Goal: Task Accomplishment & Management: Use online tool/utility

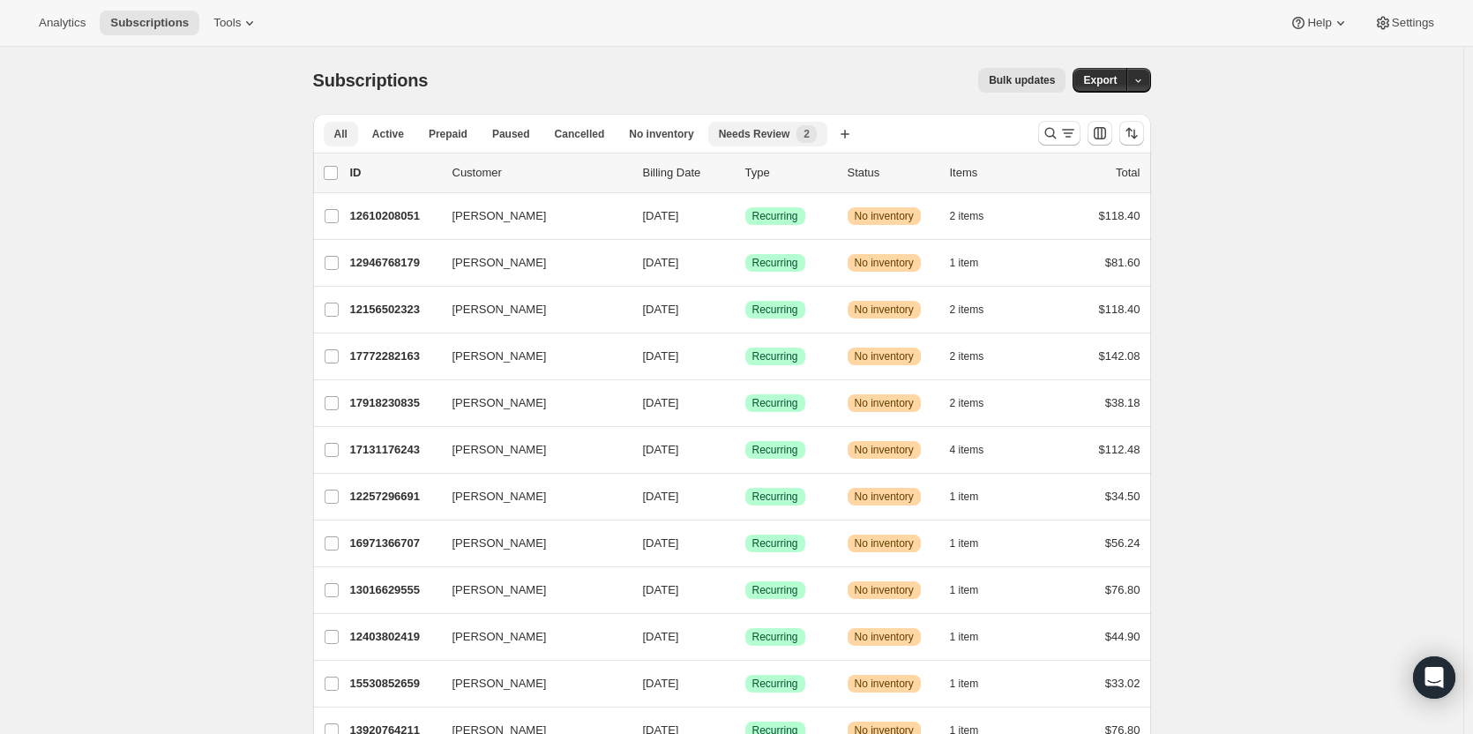
click at [752, 132] on span "Needs Review" at bounding box center [754, 134] width 71 height 14
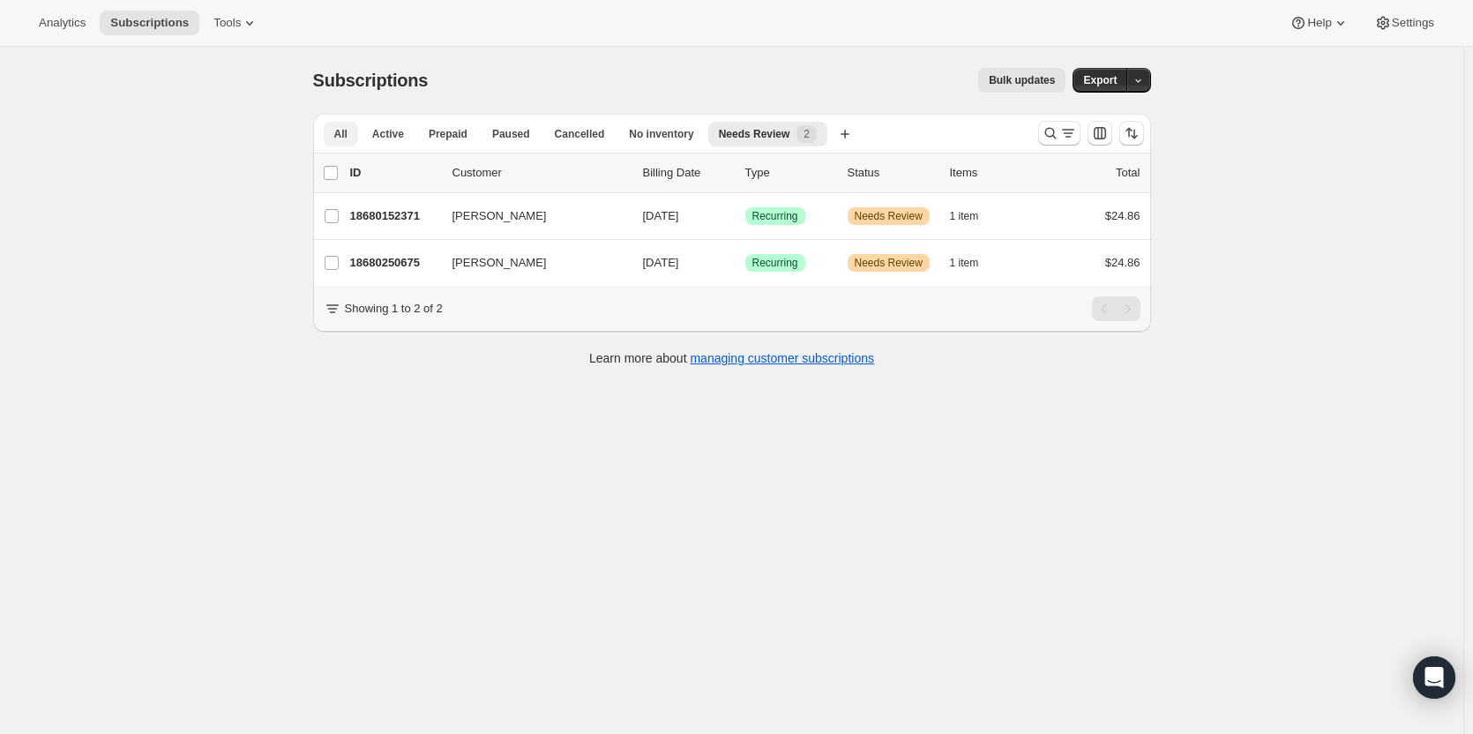
click at [333, 138] on button "All" at bounding box center [341, 134] width 34 height 25
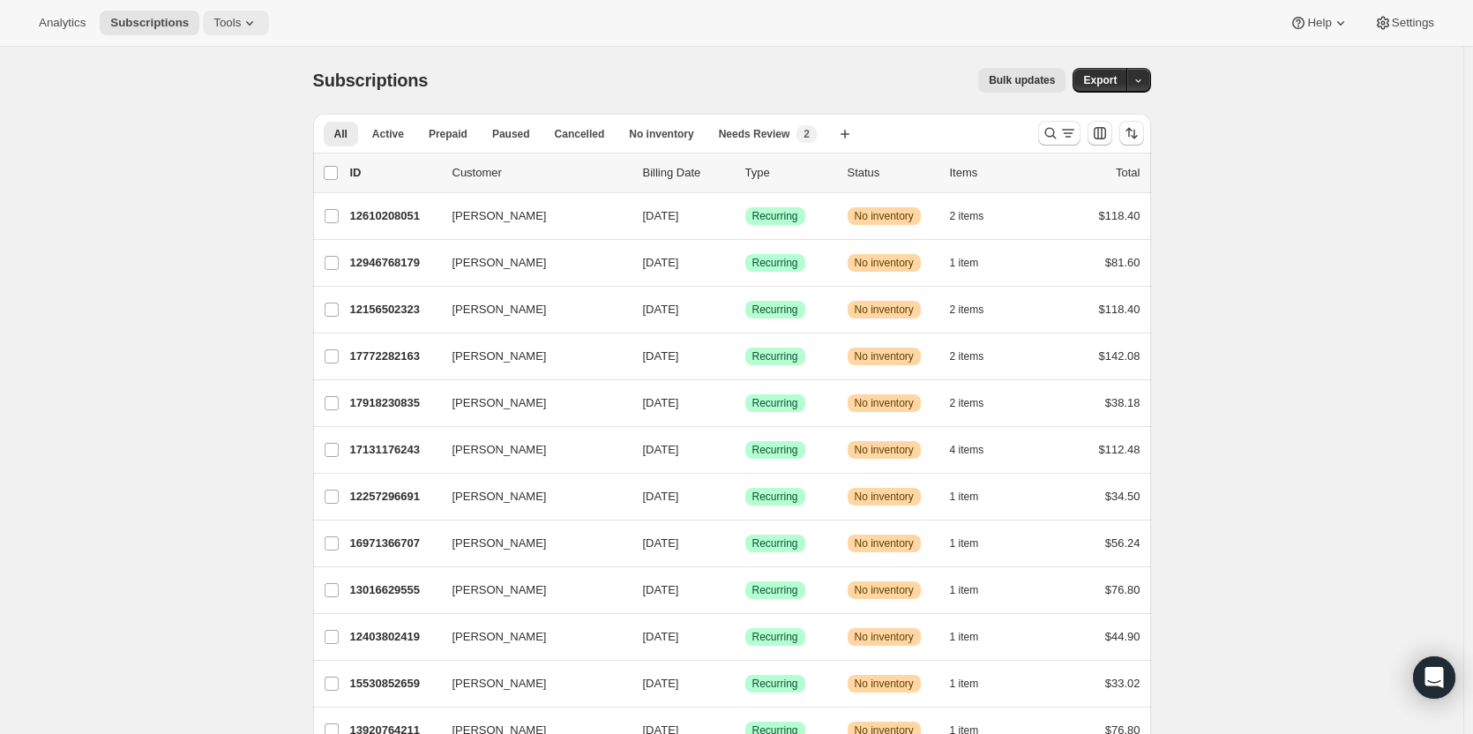
click at [230, 26] on span "Tools" at bounding box center [226, 23] width 27 height 14
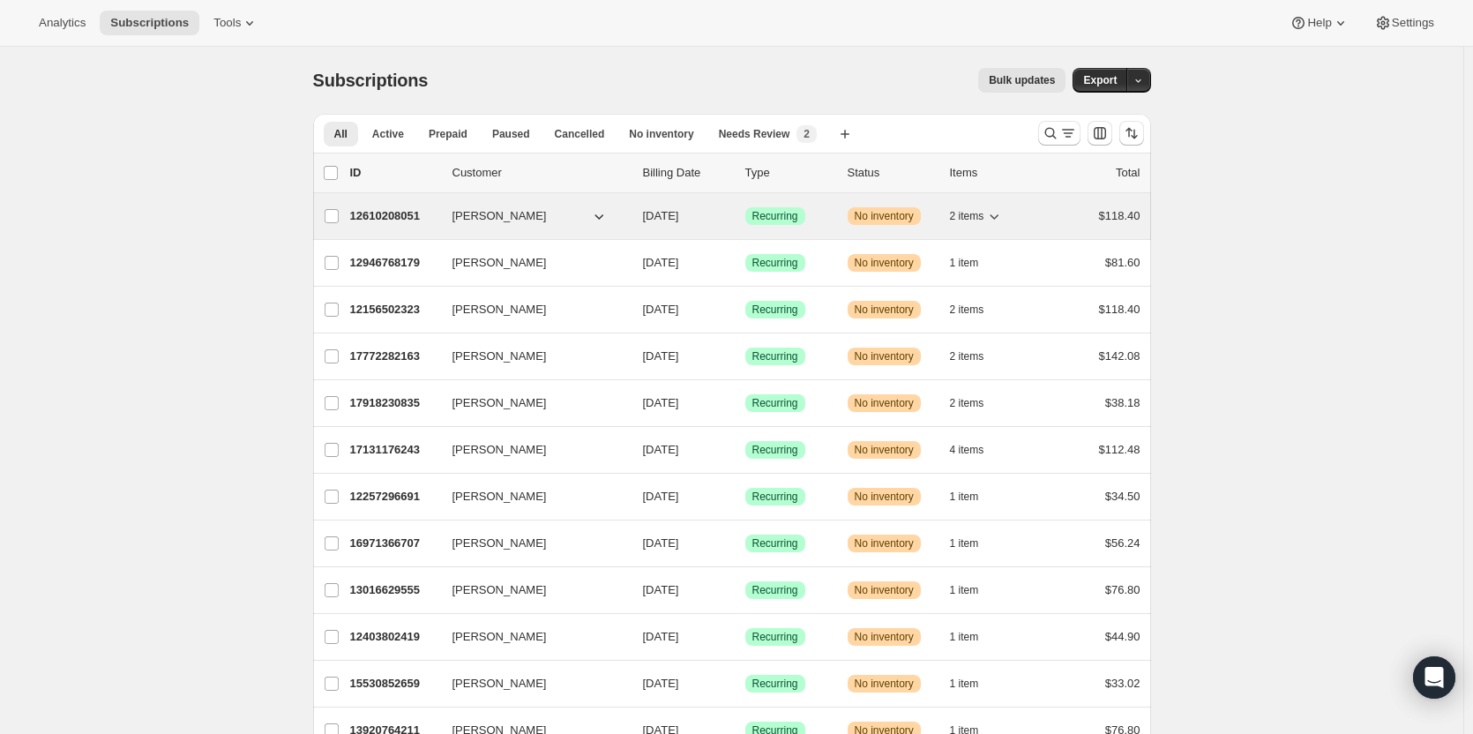
click at [498, 214] on span "[PERSON_NAME]" at bounding box center [500, 216] width 94 height 18
click at [366, 216] on p "12610208051" at bounding box center [394, 216] width 88 height 18
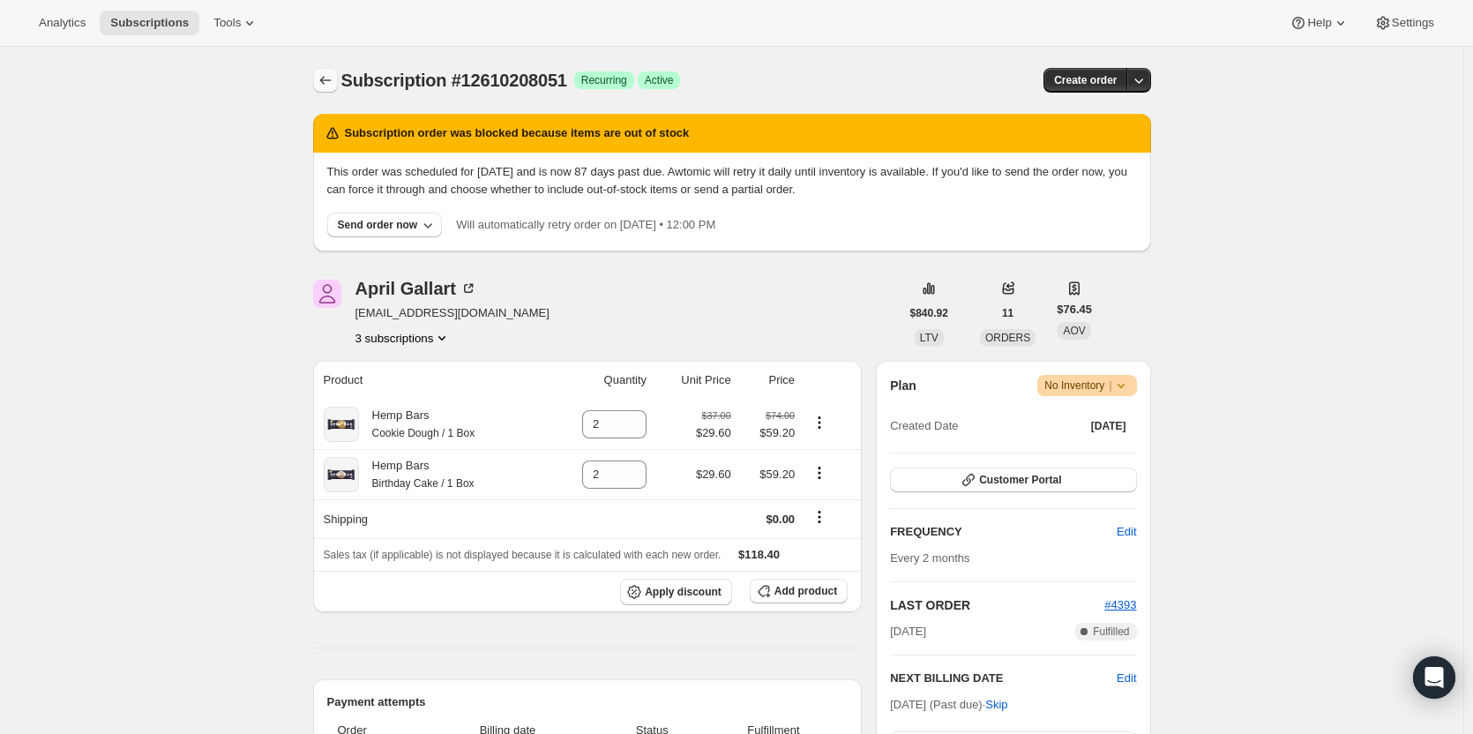
click at [331, 78] on icon "Subscriptions" at bounding box center [326, 80] width 18 height 18
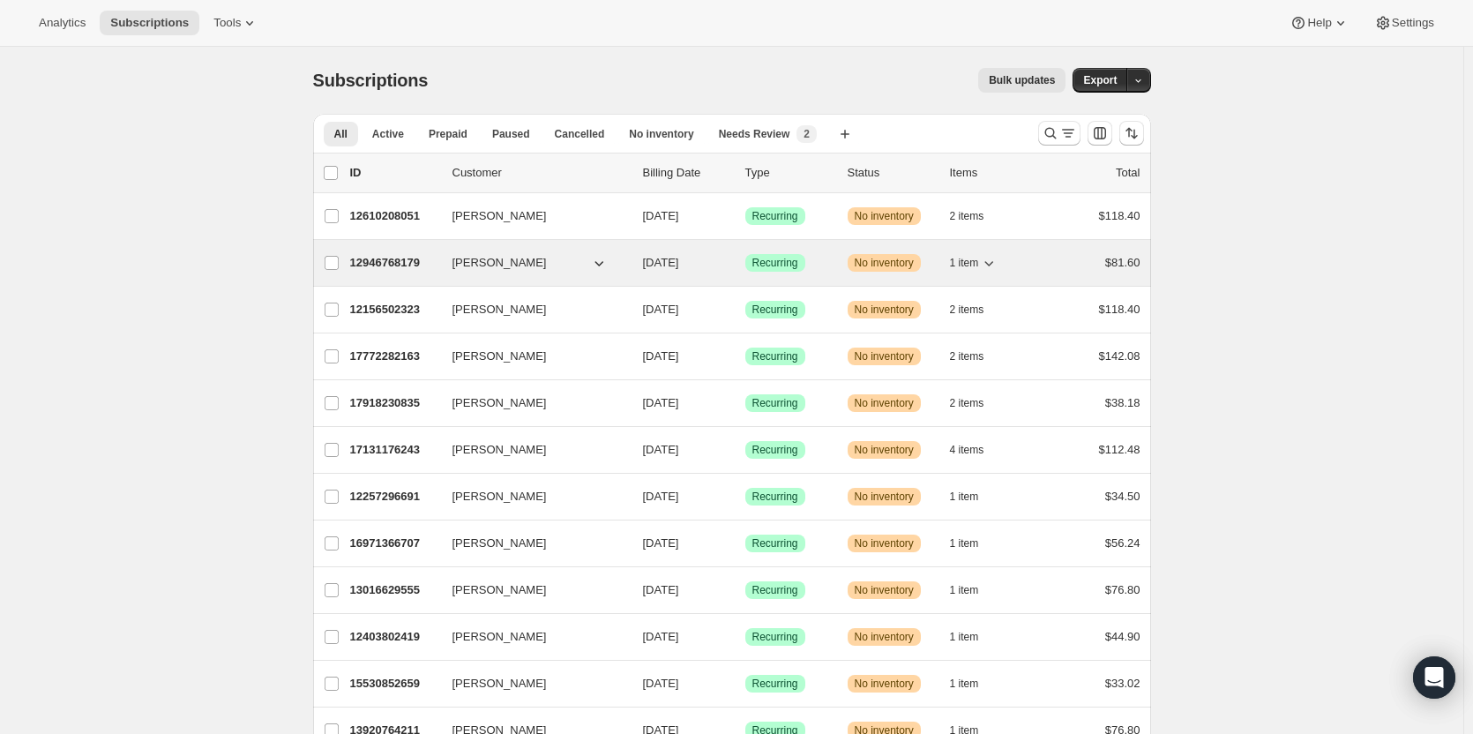
click at [502, 256] on span "[PERSON_NAME]" at bounding box center [500, 263] width 94 height 18
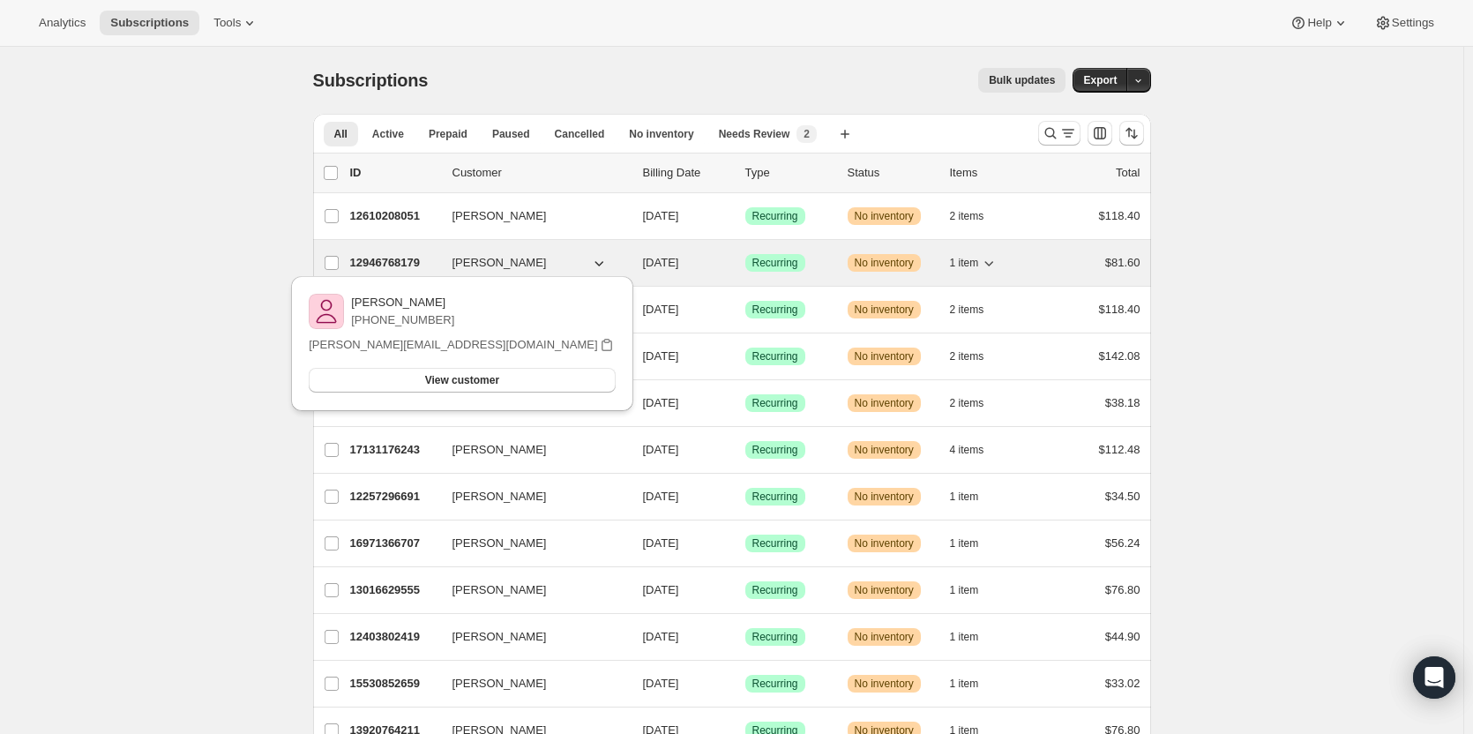
click at [402, 259] on p "12946768179" at bounding box center [394, 263] width 88 height 18
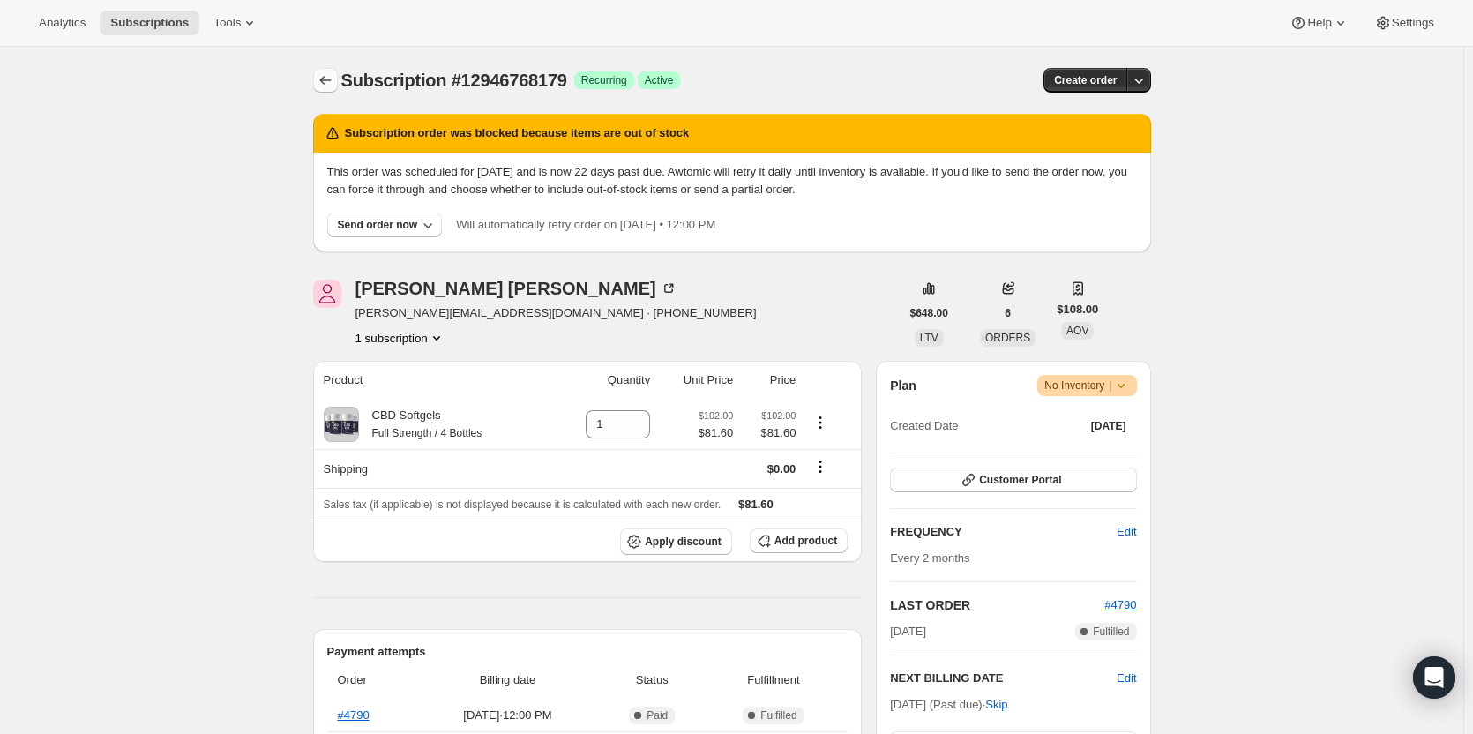
click at [329, 82] on icon "Subscriptions" at bounding box center [326, 80] width 18 height 18
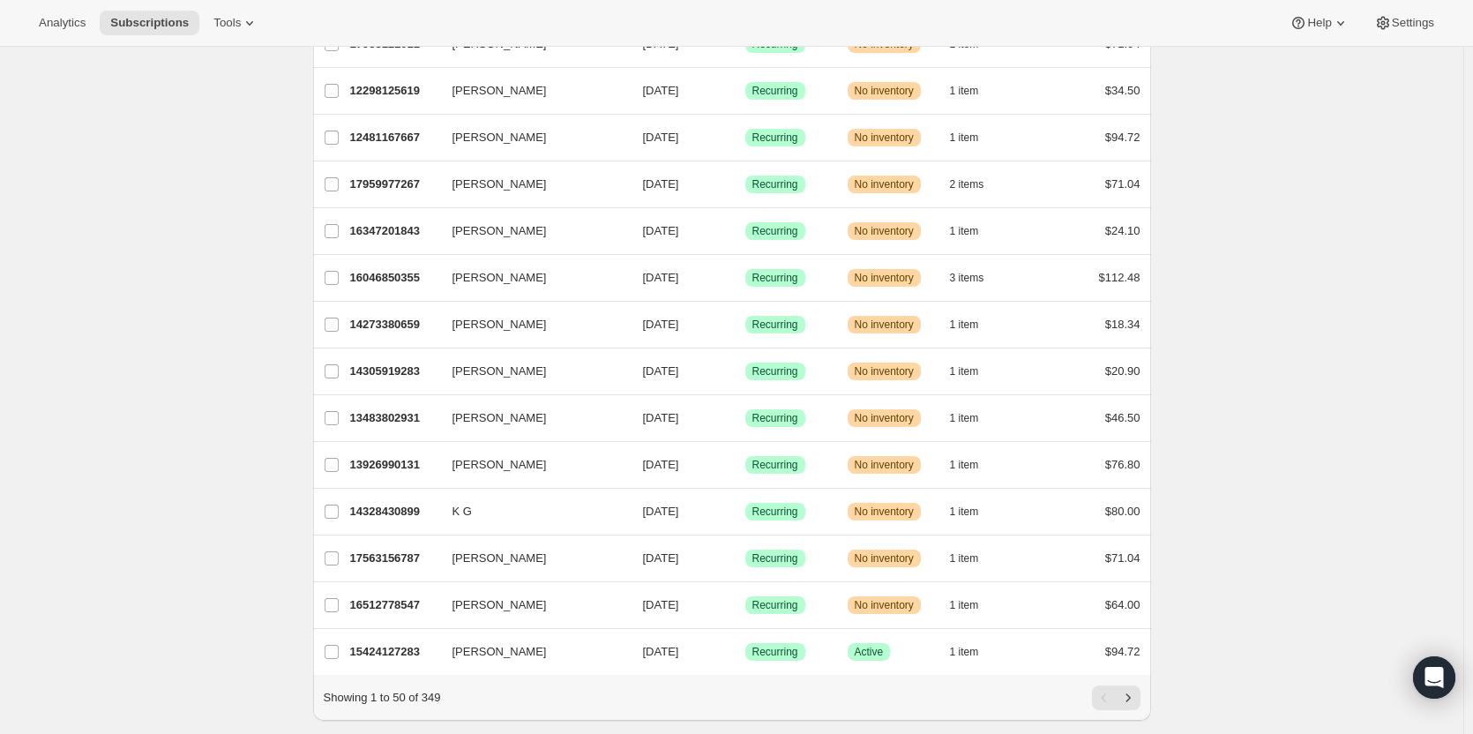
scroll to position [1908, 0]
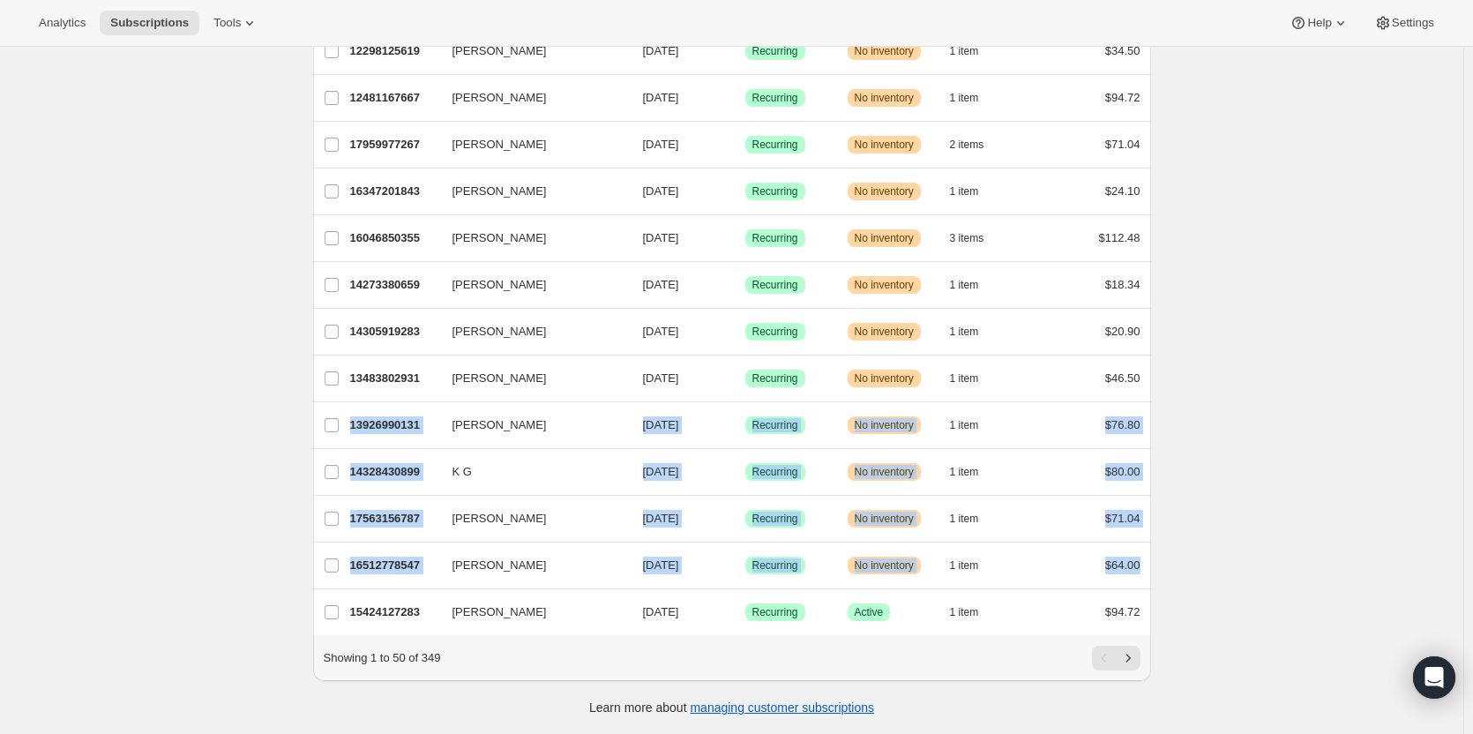
drag, startPoint x: 1472, startPoint y: 535, endPoint x: 1409, endPoint y: 447, distance: 108.0
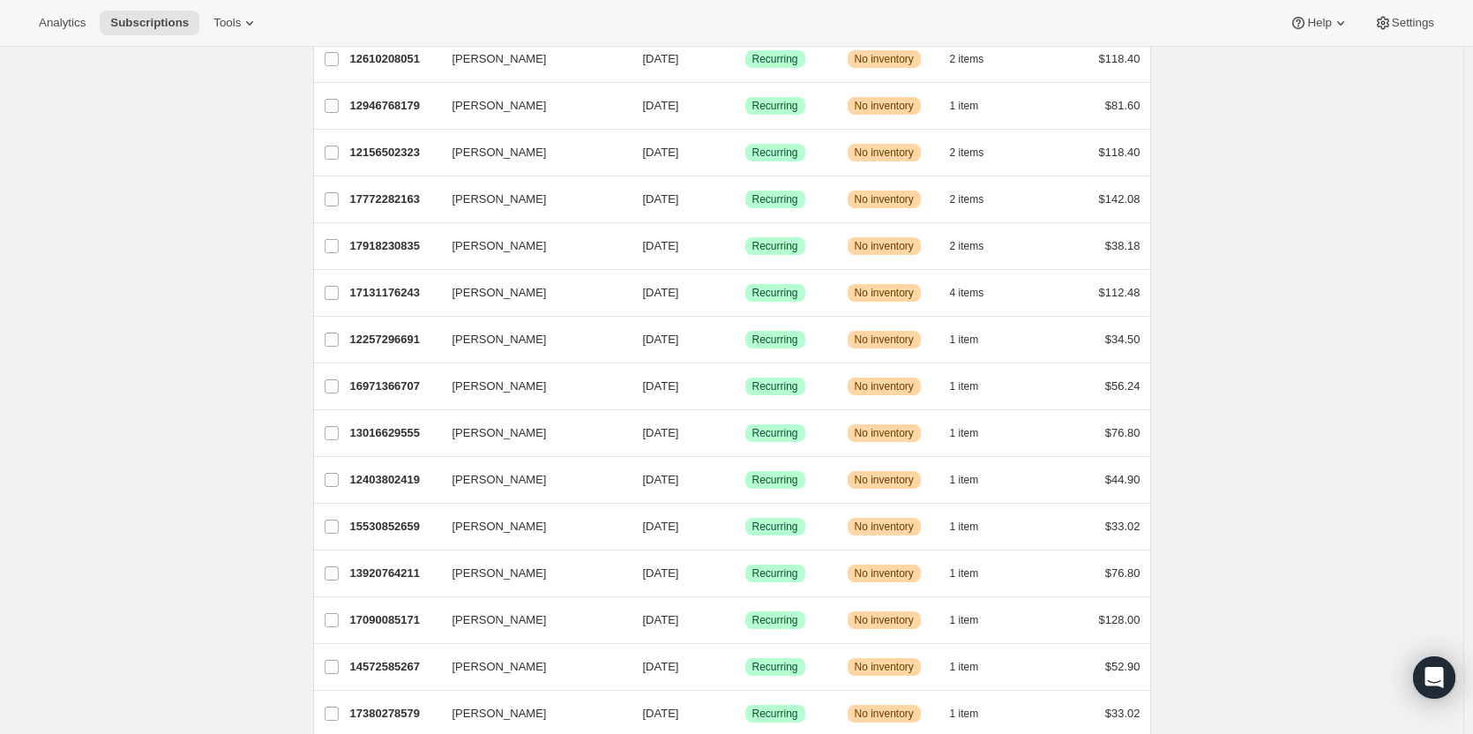
scroll to position [0, 0]
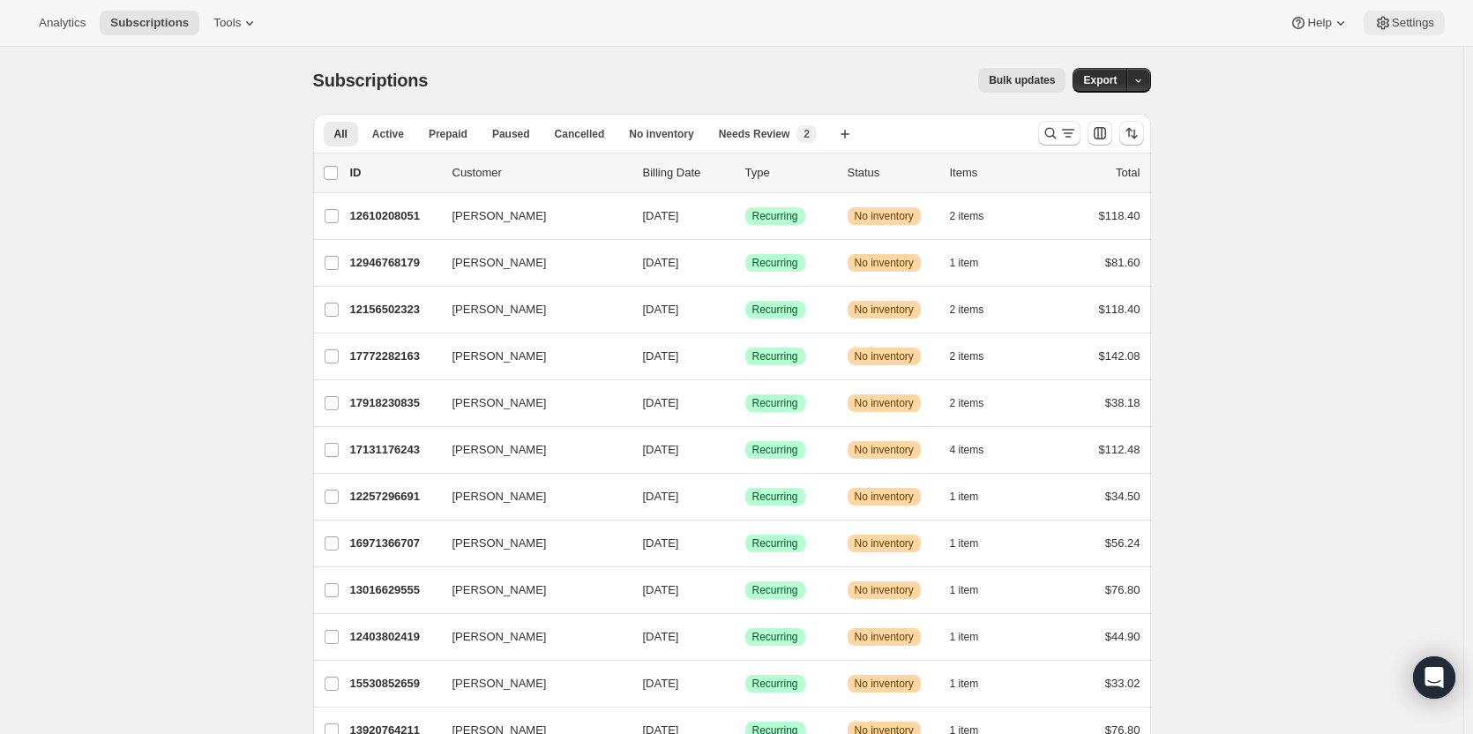
click at [1394, 28] on span "Settings" at bounding box center [1413, 23] width 42 height 14
click at [227, 19] on span "Tools" at bounding box center [226, 23] width 27 height 14
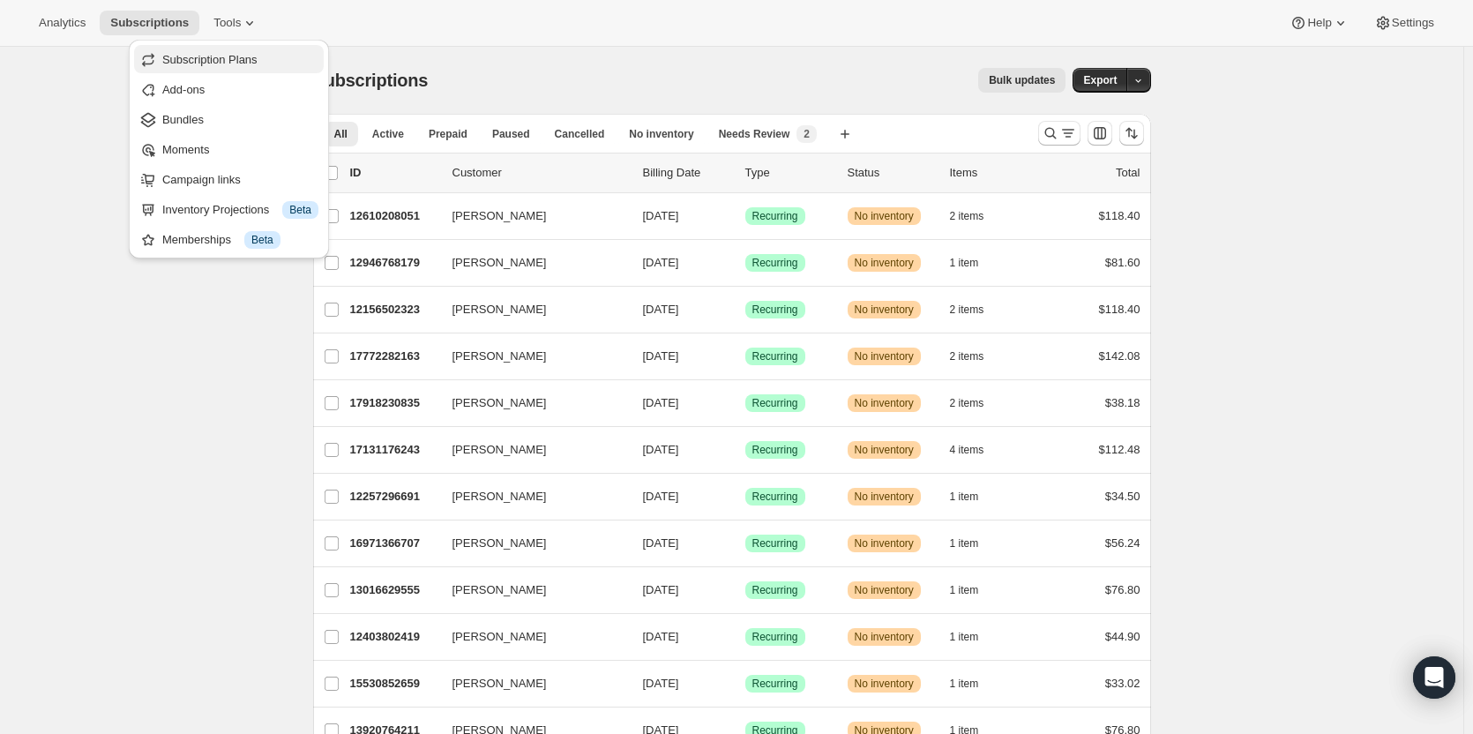
click at [196, 66] on span "Subscription Plans" at bounding box center [209, 59] width 95 height 13
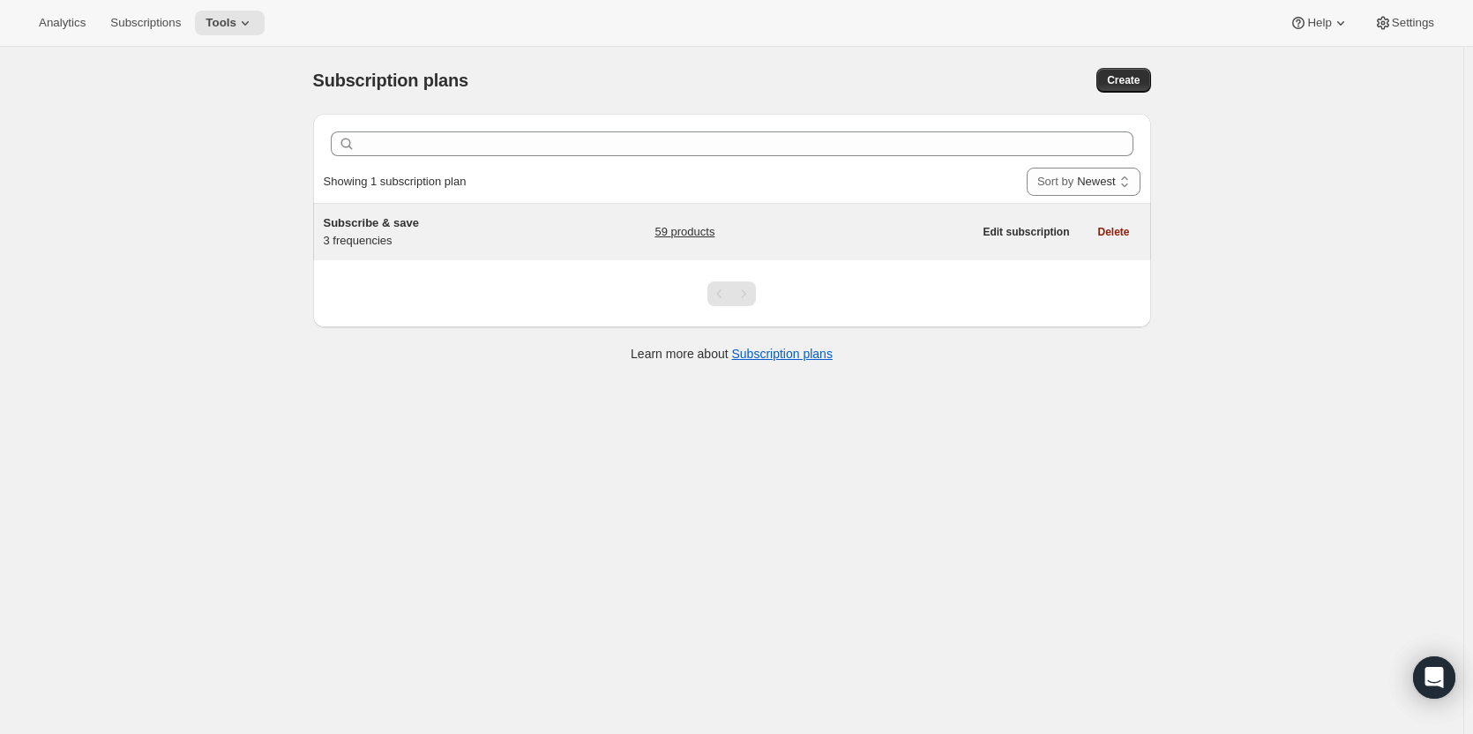
click at [475, 214] on h5 "Subscribe & save" at bounding box center [434, 223] width 221 height 18
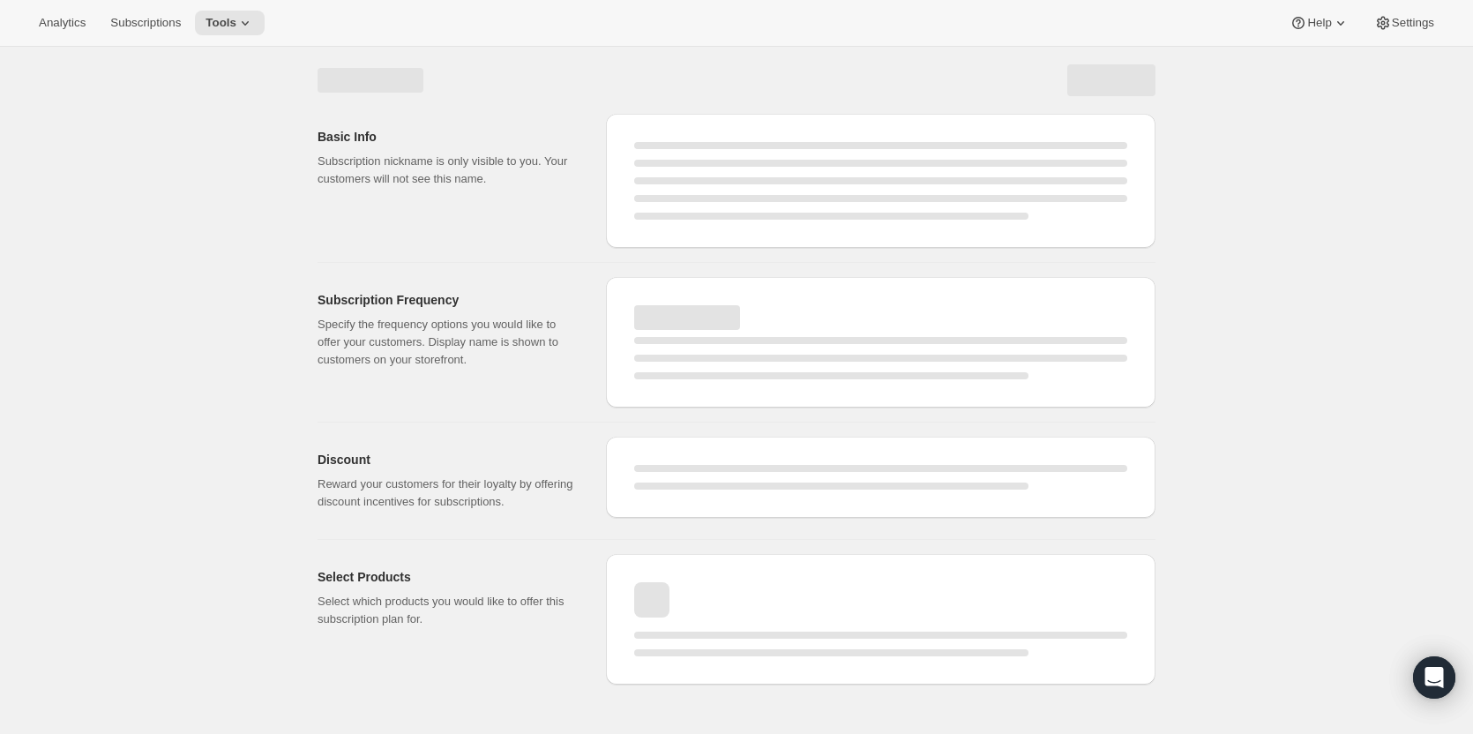
select select "WEEK"
select select "MONTH"
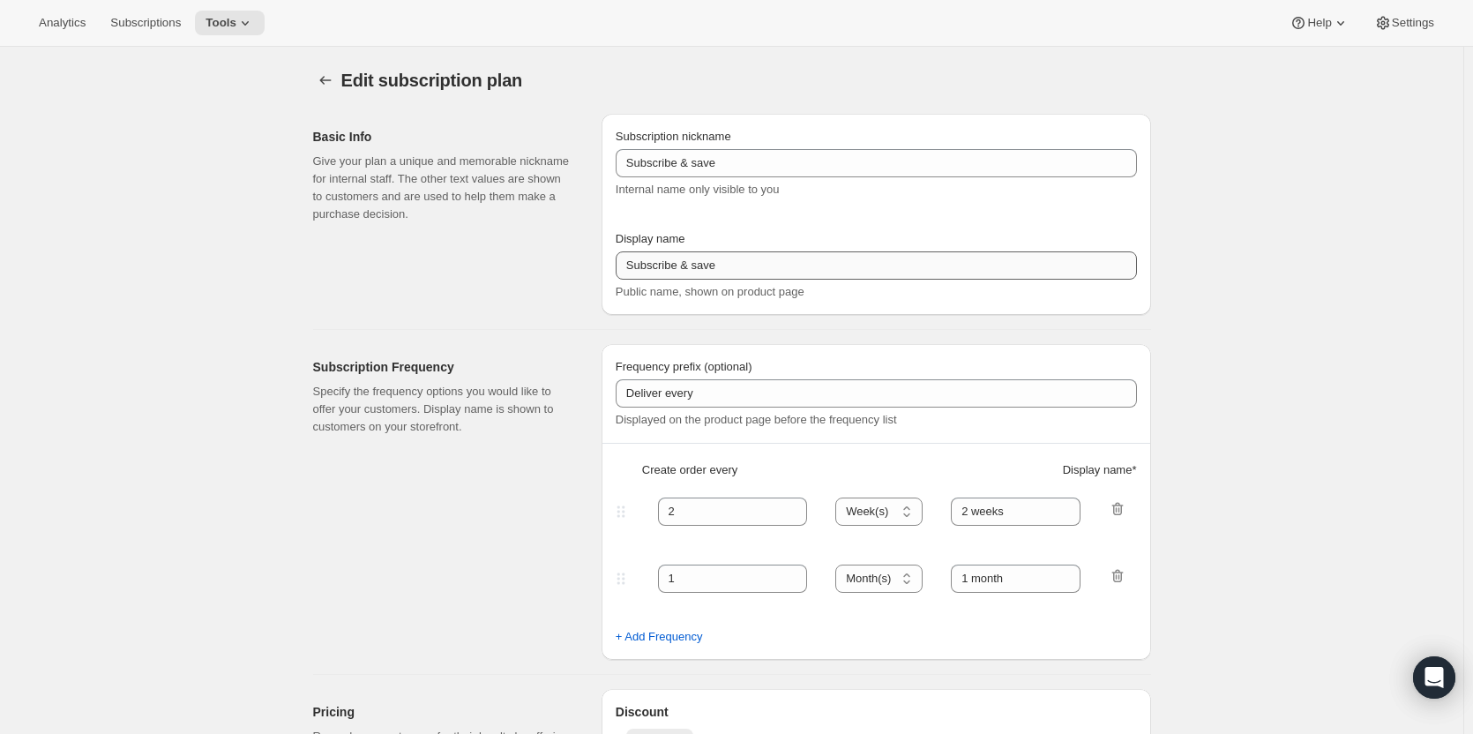
type input "20"
type input "No obligation, modify or cancel your subscription anytime."
select select "MONTH"
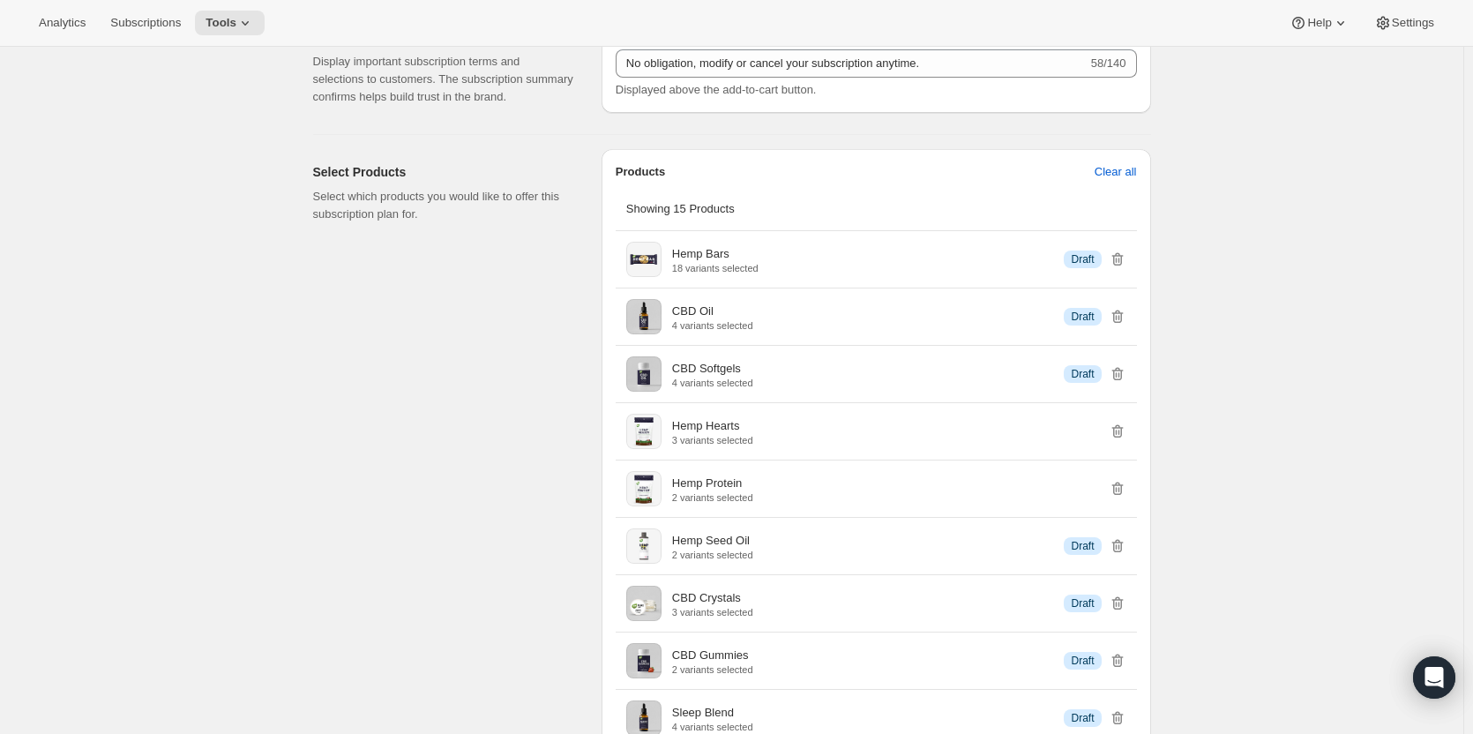
scroll to position [1147, 0]
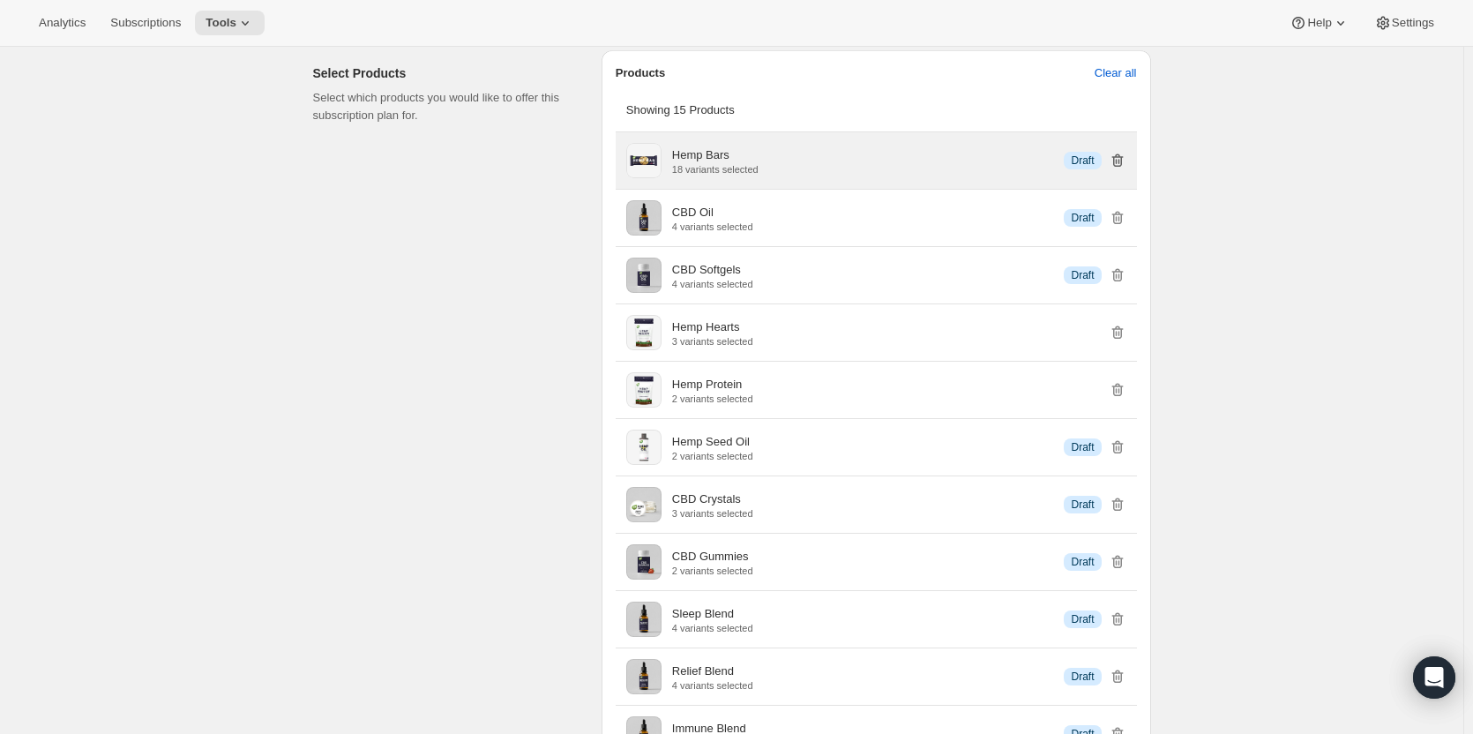
click at [1124, 163] on icon "button" at bounding box center [1118, 161] width 18 height 18
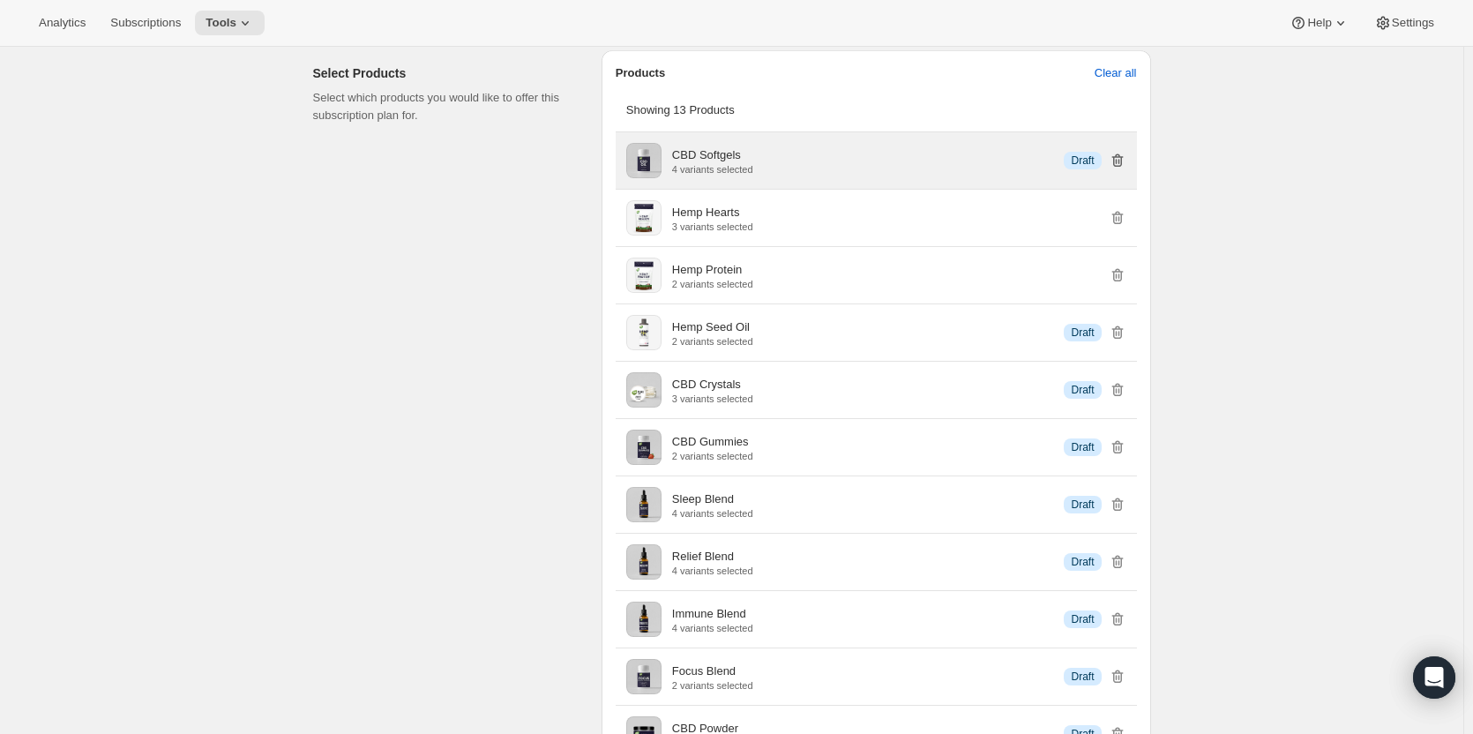
click at [1124, 163] on icon "button" at bounding box center [1118, 161] width 18 height 18
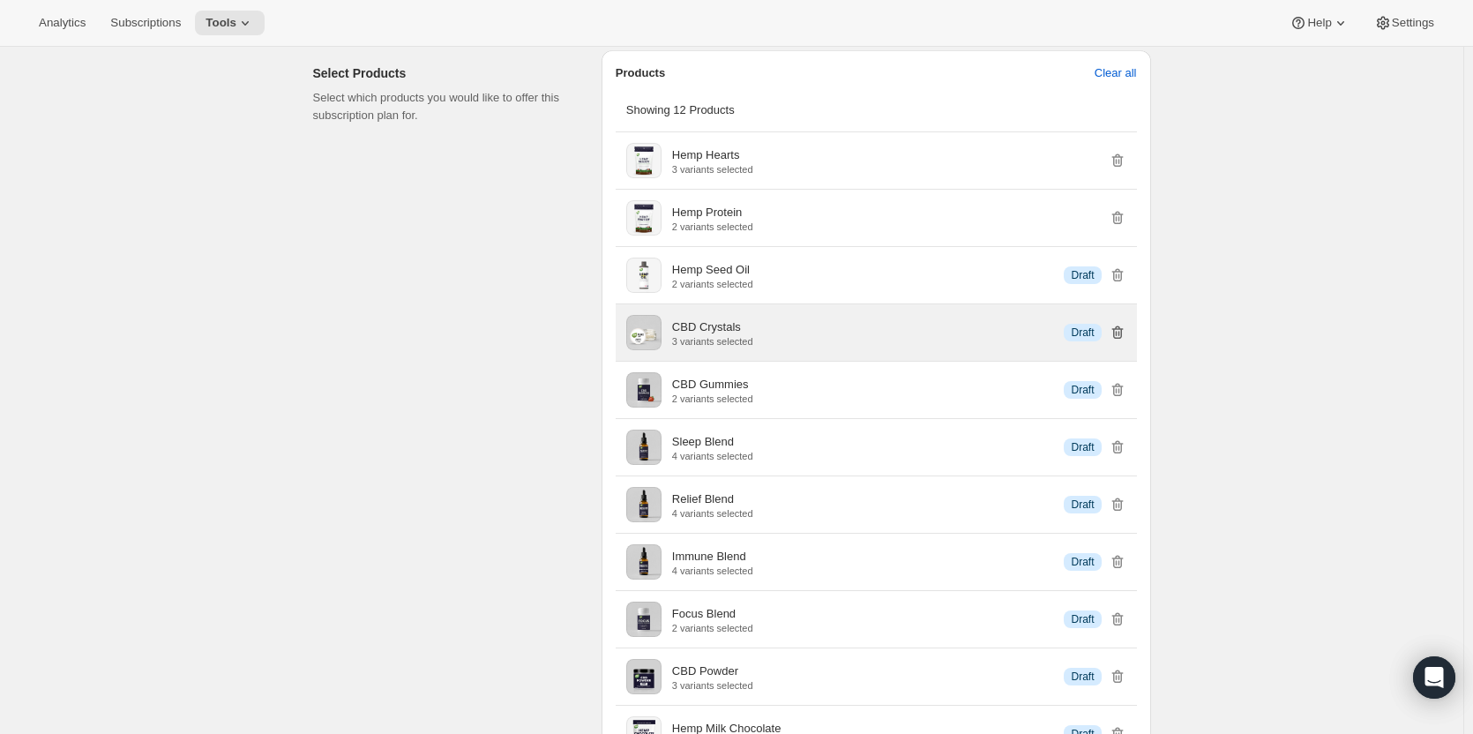
click at [1126, 338] on icon "button" at bounding box center [1118, 333] width 18 height 18
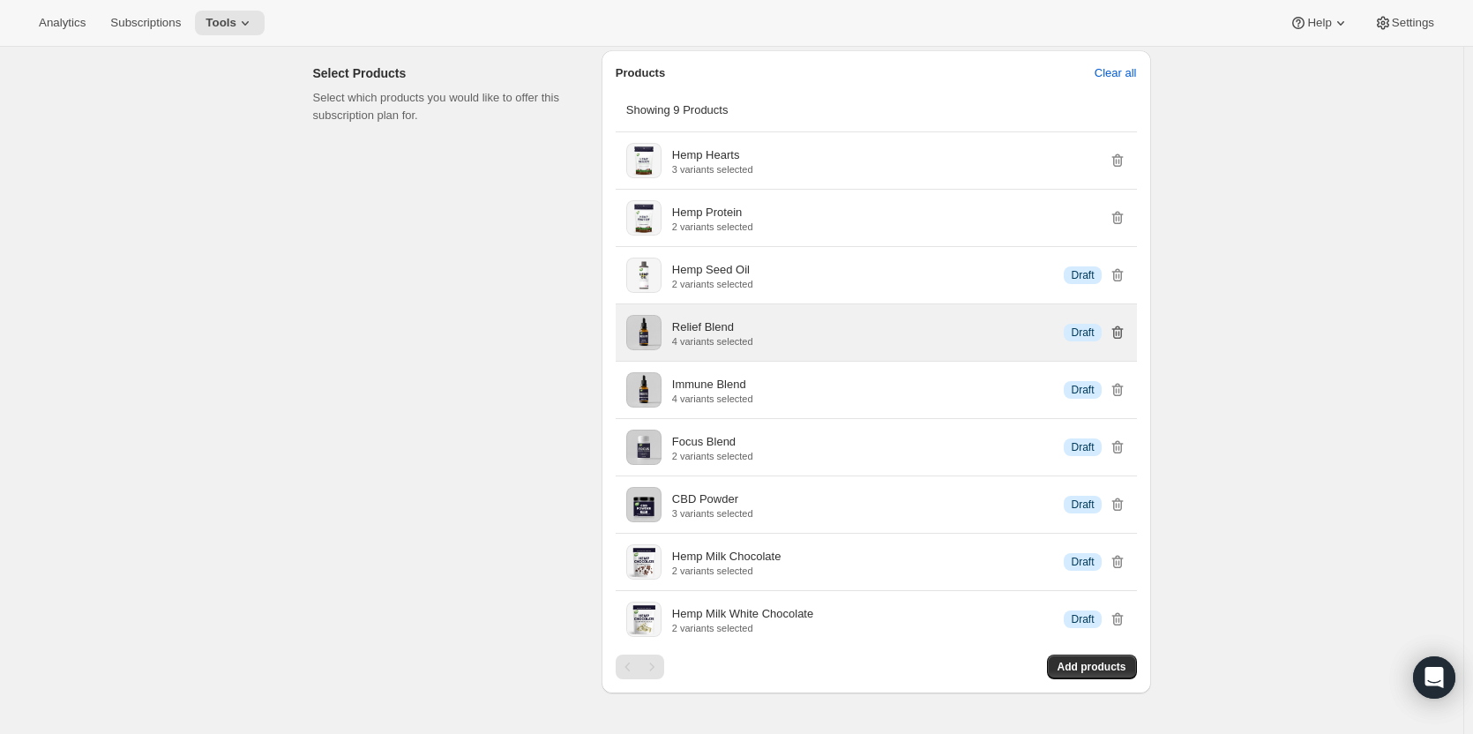
click at [1126, 338] on icon "button" at bounding box center [1118, 333] width 18 height 18
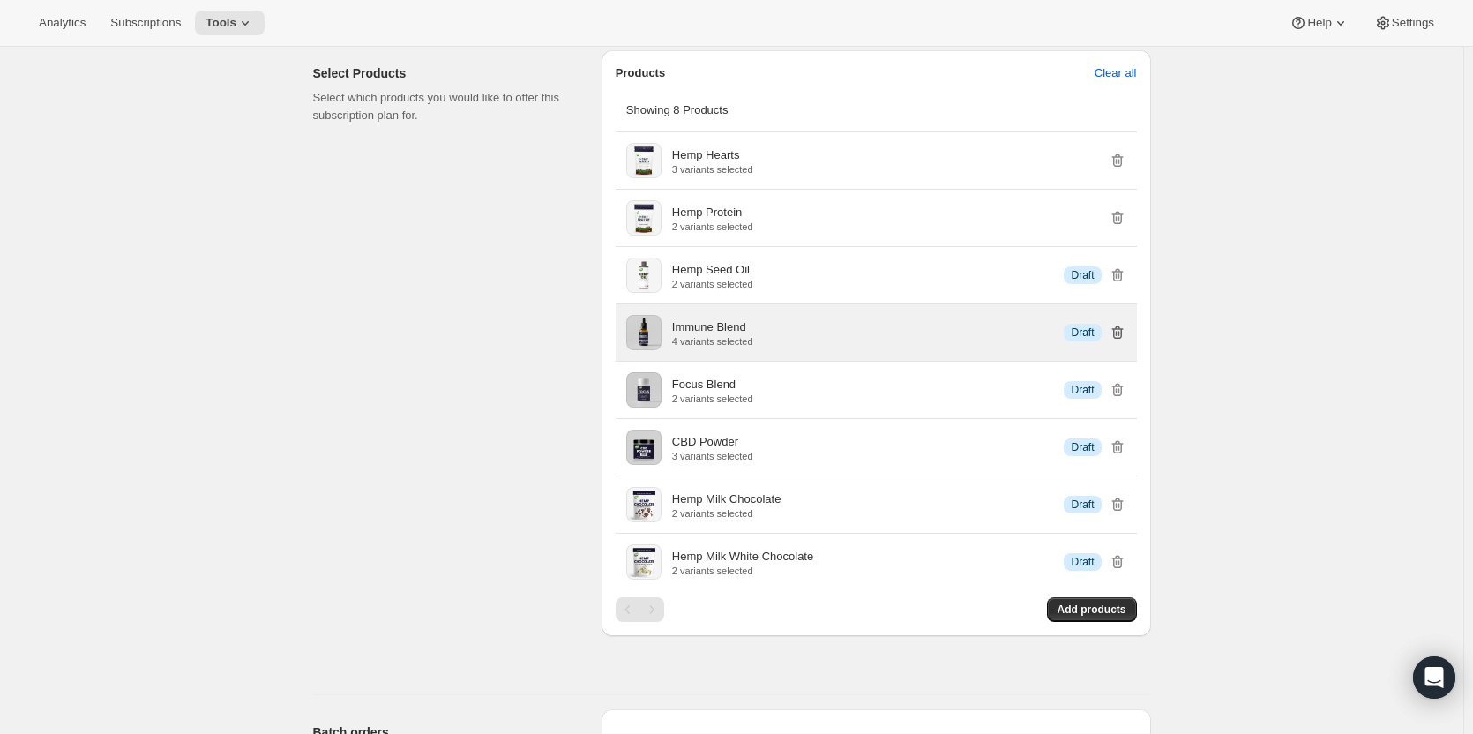
click at [1126, 338] on icon "button" at bounding box center [1118, 333] width 18 height 18
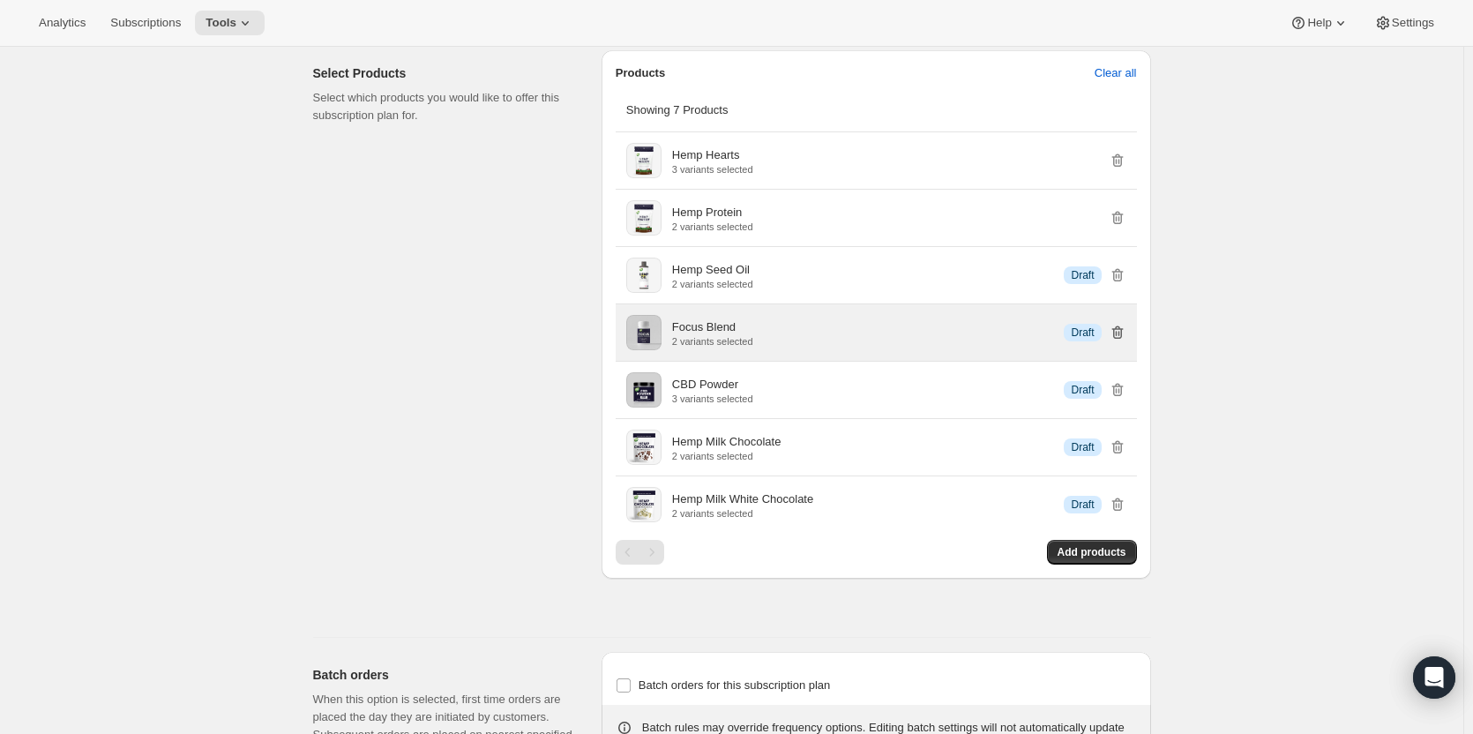
click at [1126, 338] on icon "button" at bounding box center [1118, 333] width 18 height 18
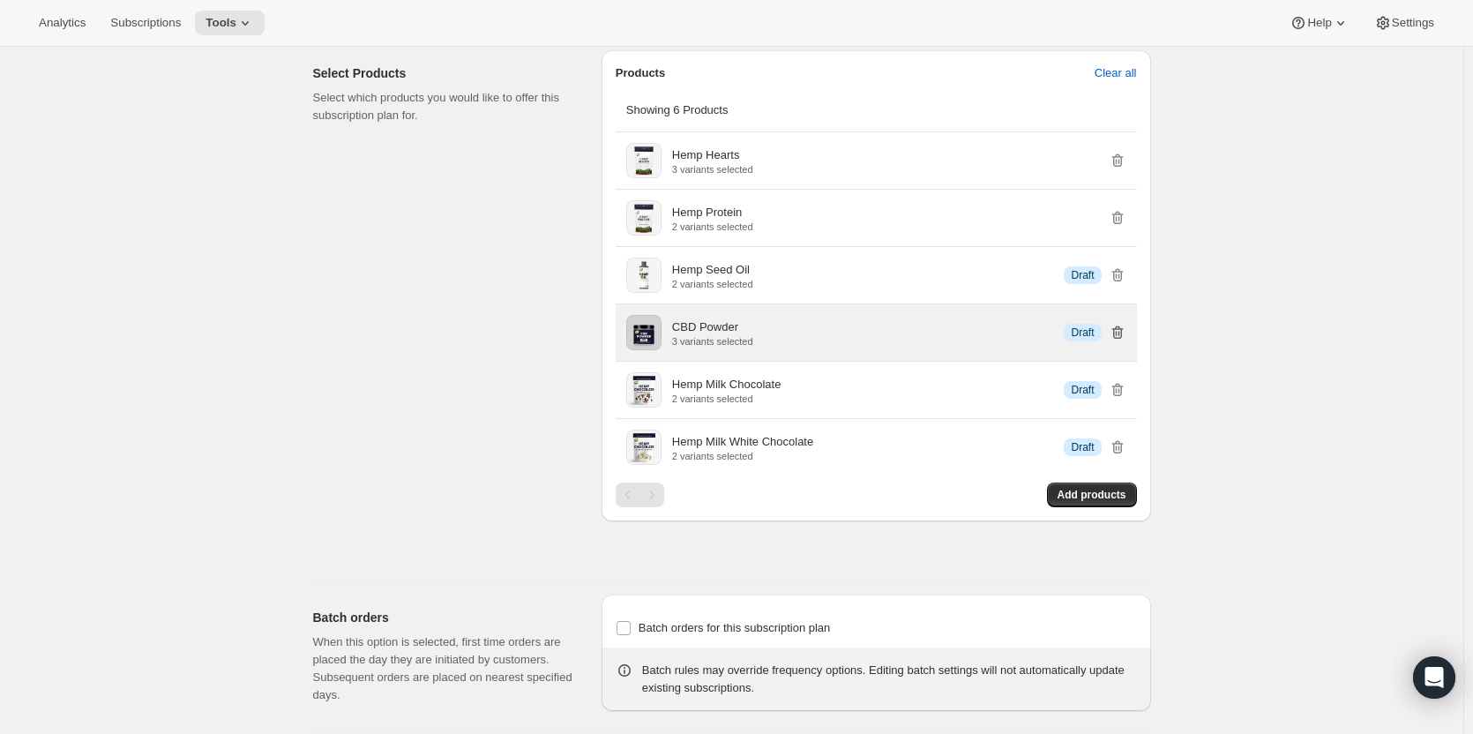
click at [1126, 338] on icon "button" at bounding box center [1118, 333] width 18 height 18
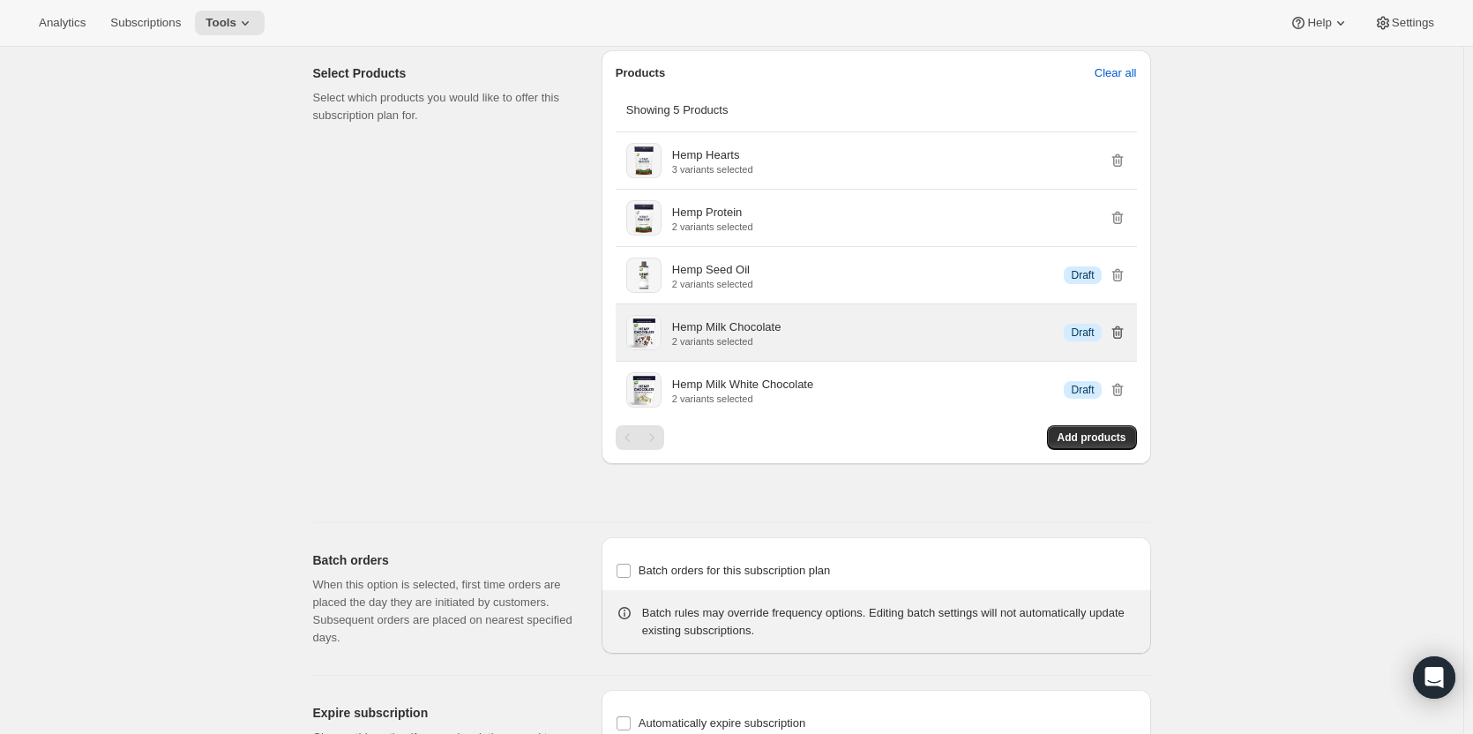
click at [1126, 338] on icon "button" at bounding box center [1118, 333] width 18 height 18
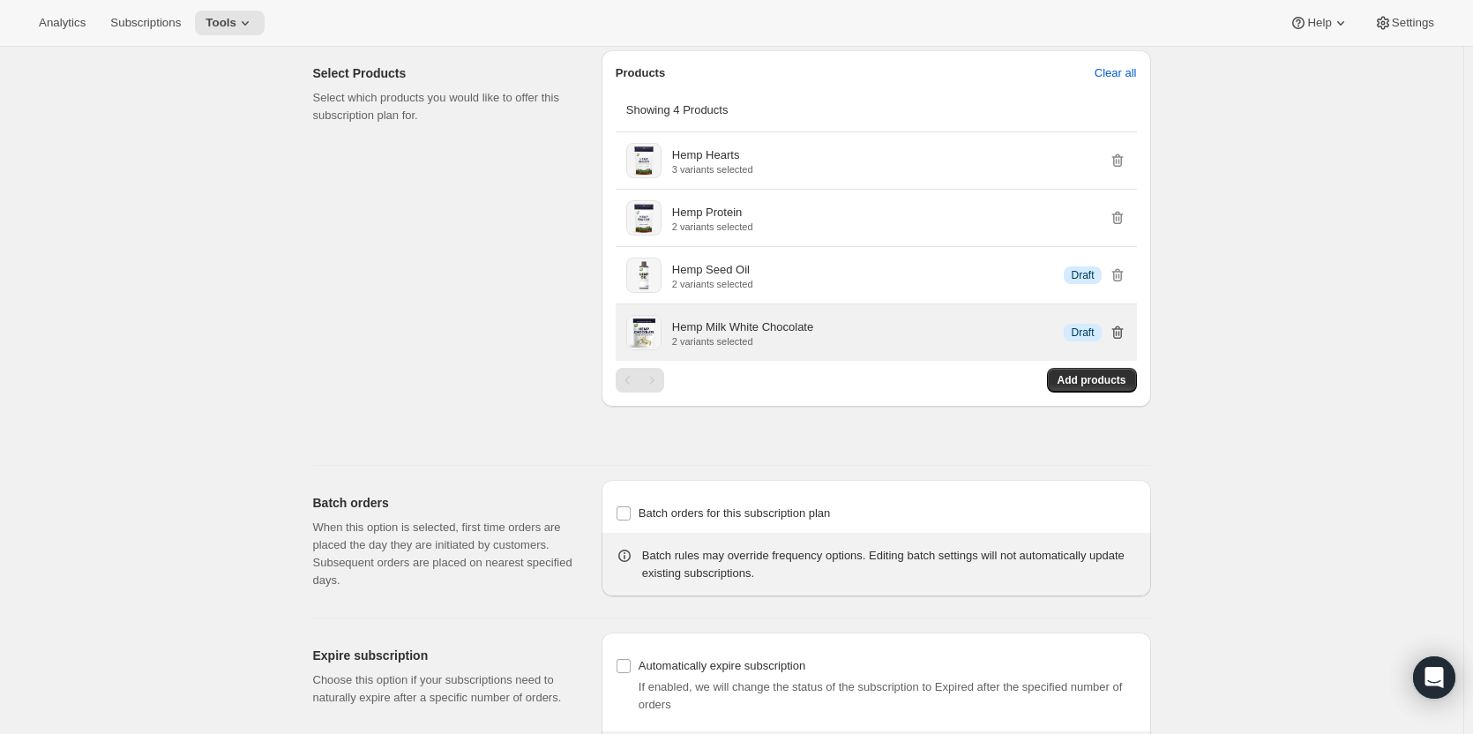
click at [1126, 338] on icon "button" at bounding box center [1118, 333] width 18 height 18
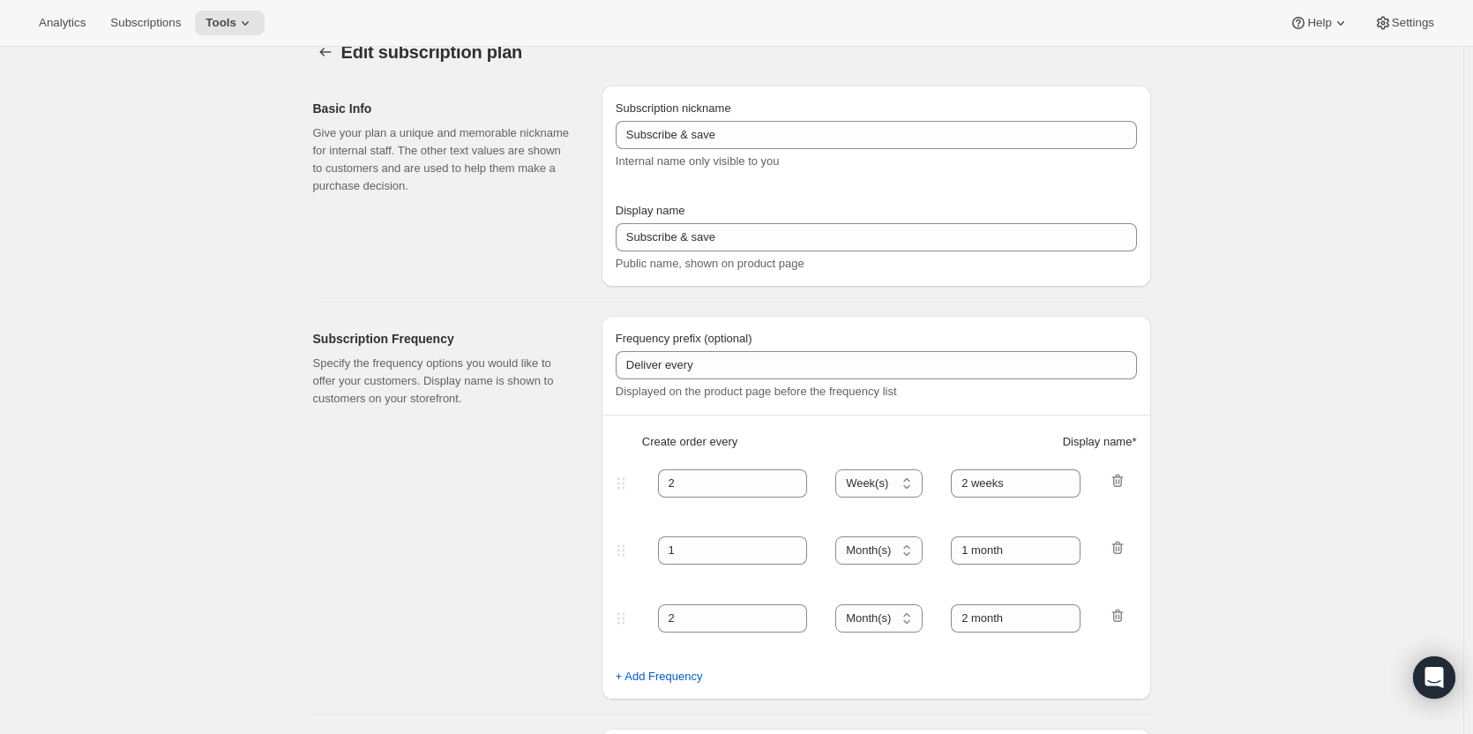
scroll to position [0, 0]
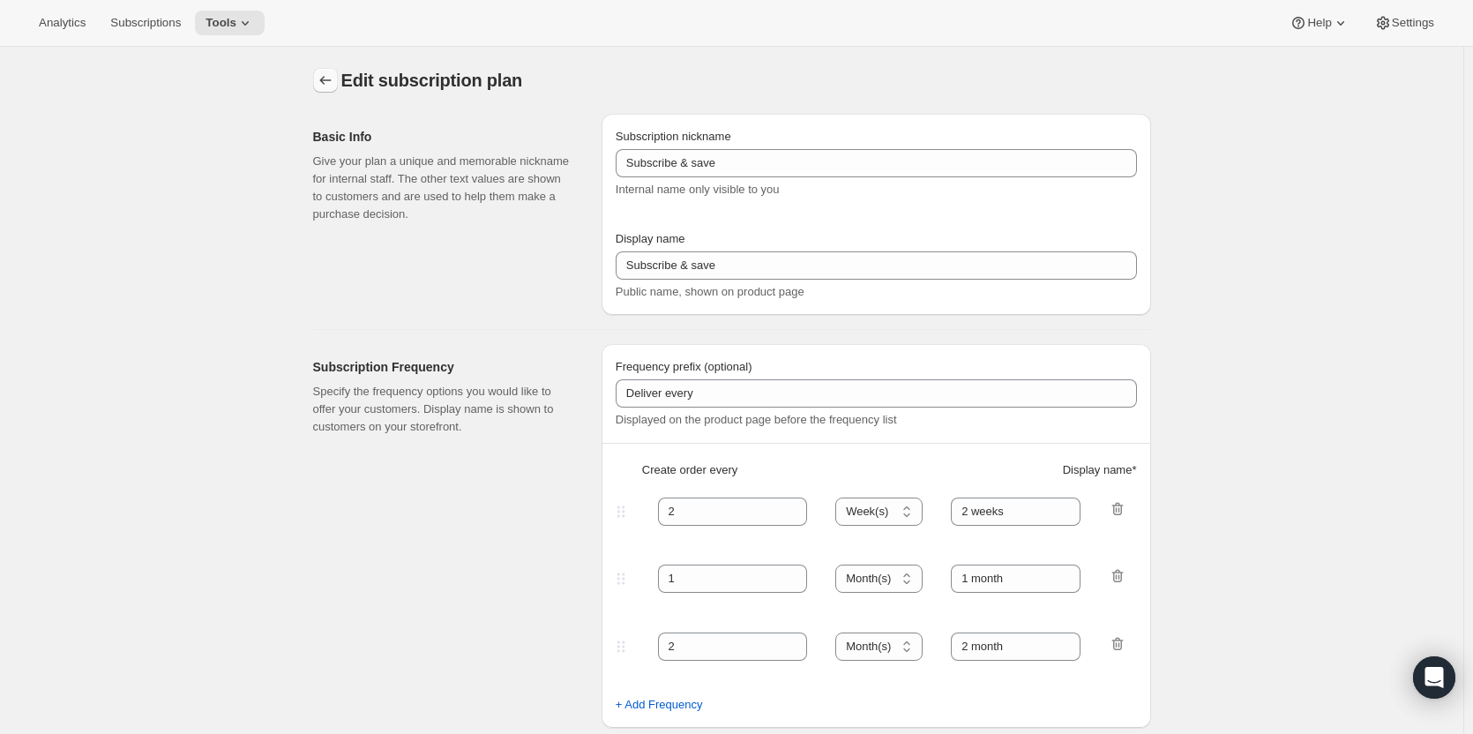
click at [329, 80] on icon "Subscription plans" at bounding box center [326, 80] width 18 height 18
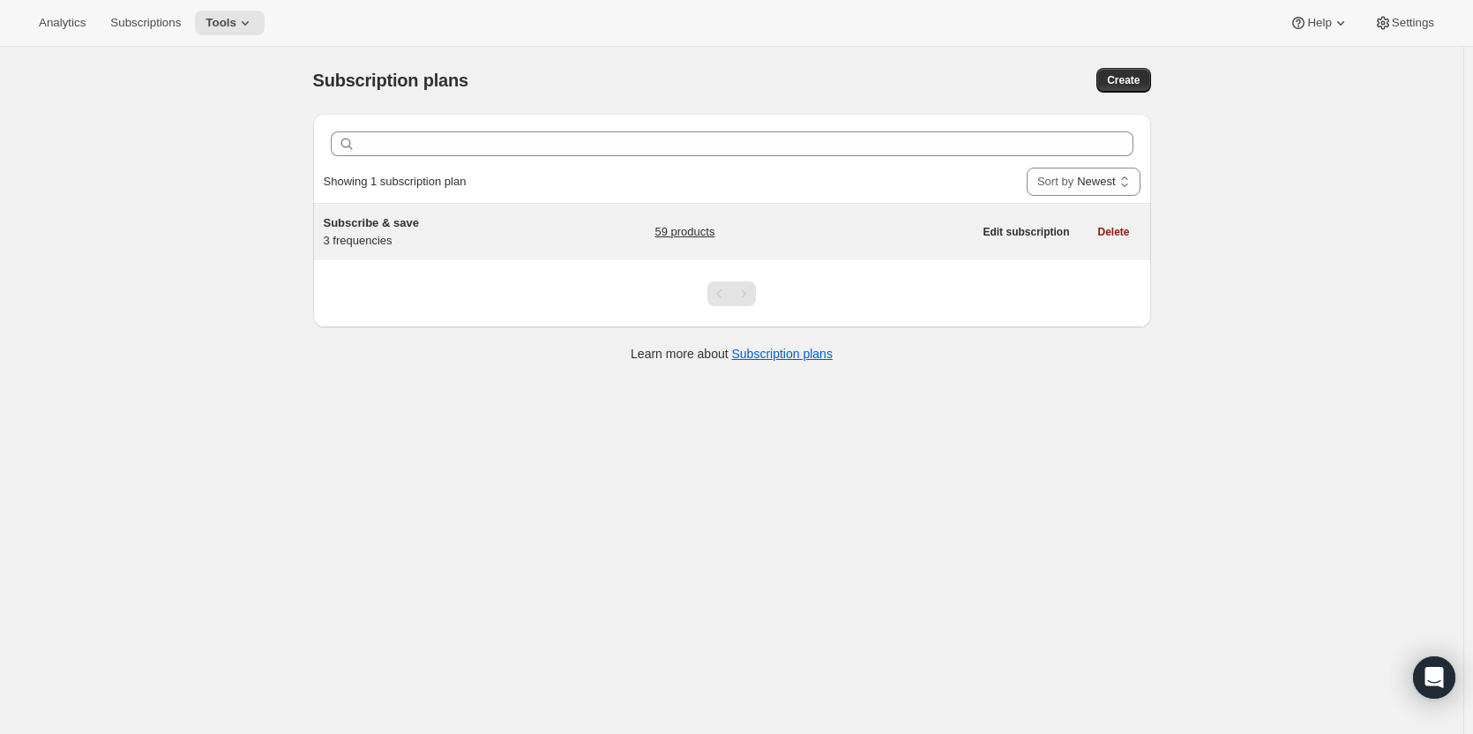
click at [701, 226] on link "59 products" at bounding box center [685, 232] width 60 height 18
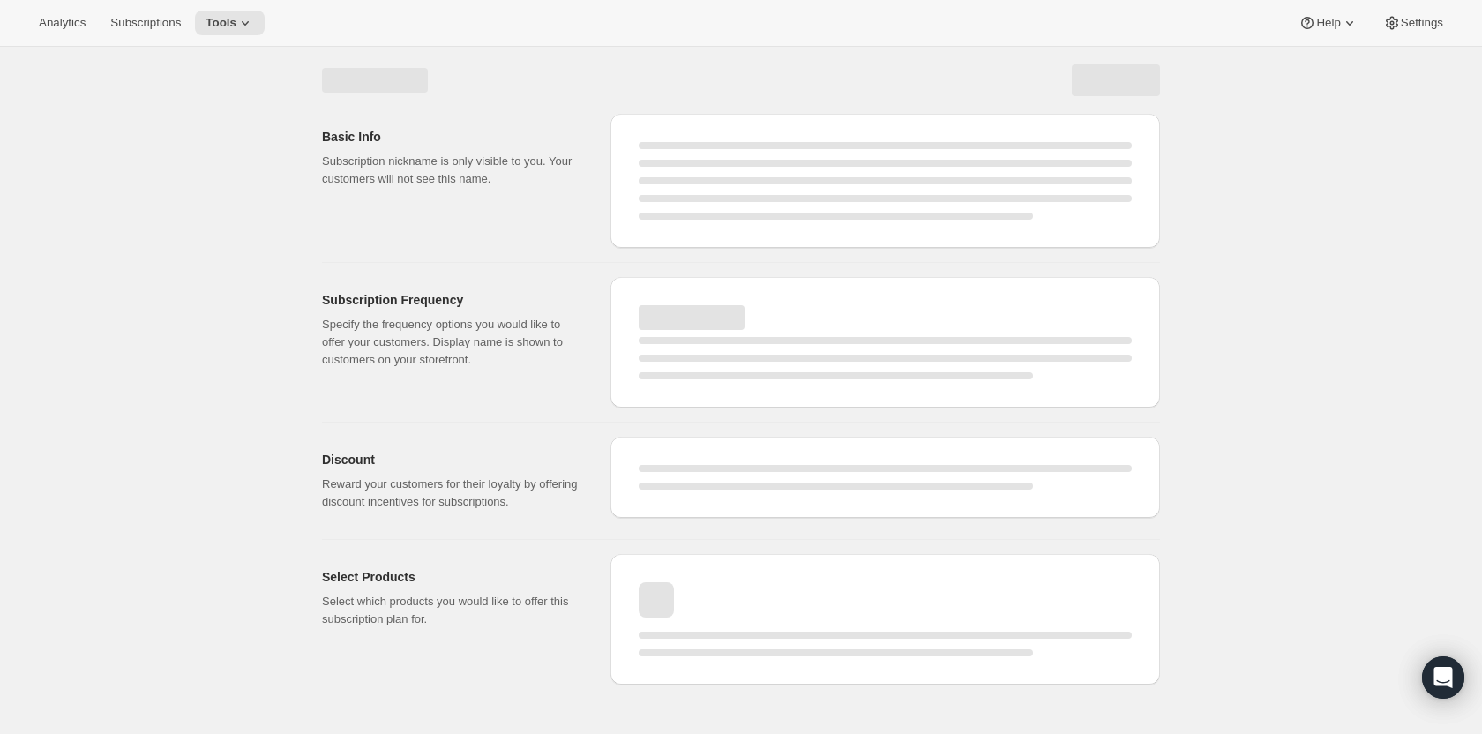
select select "WEEK"
select select "MONTH"
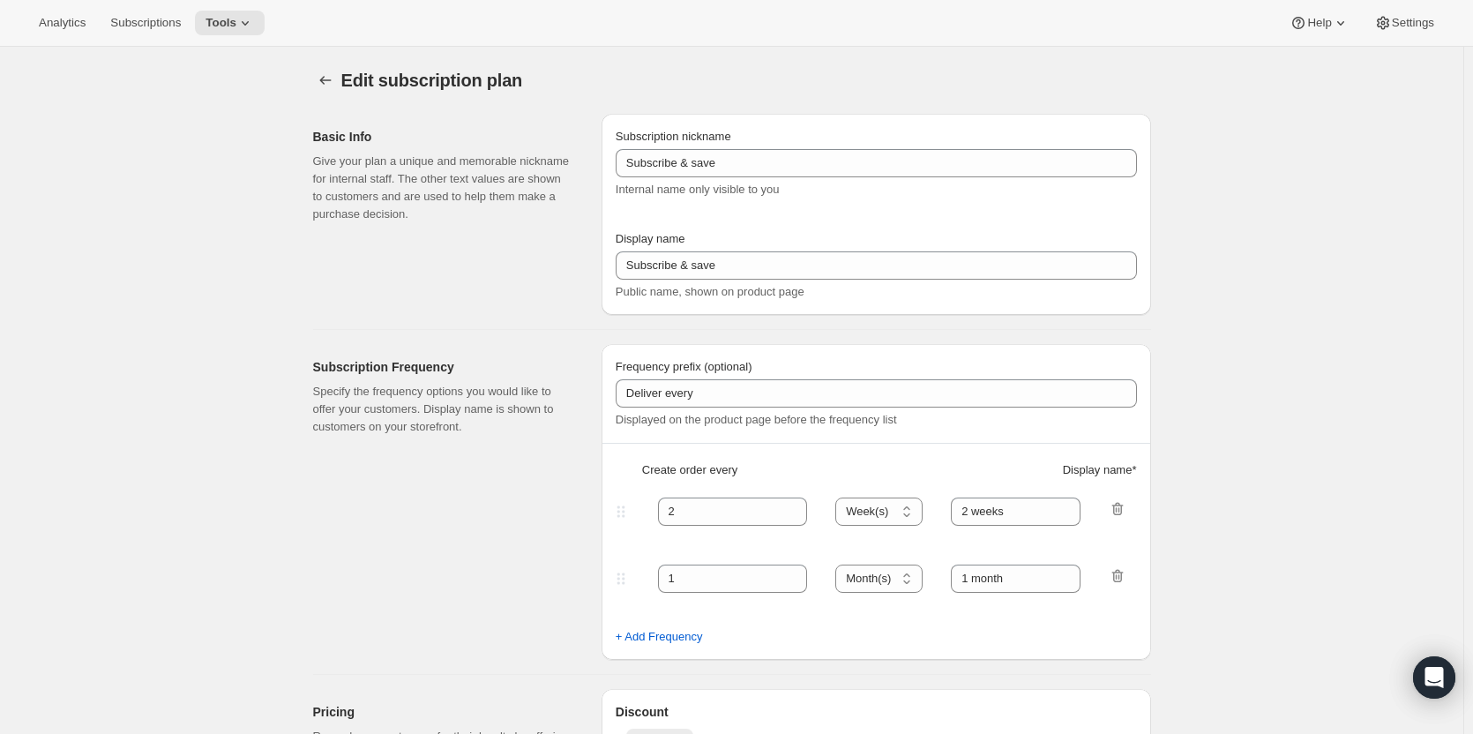
select select "MONTH"
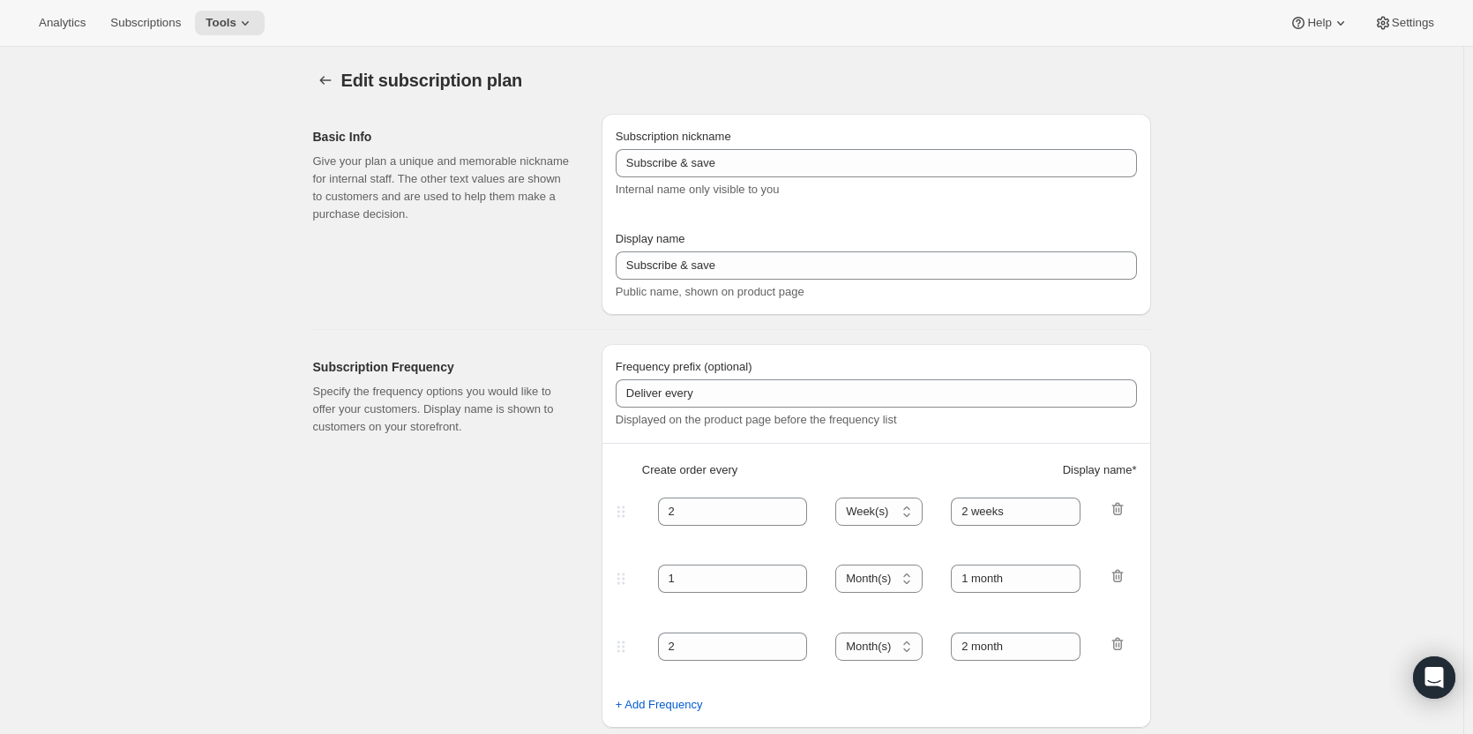
type input "20"
type input "No obligation, modify or cancel your subscription anytime."
click at [328, 80] on icon "Subscription plans" at bounding box center [326, 80] width 18 height 18
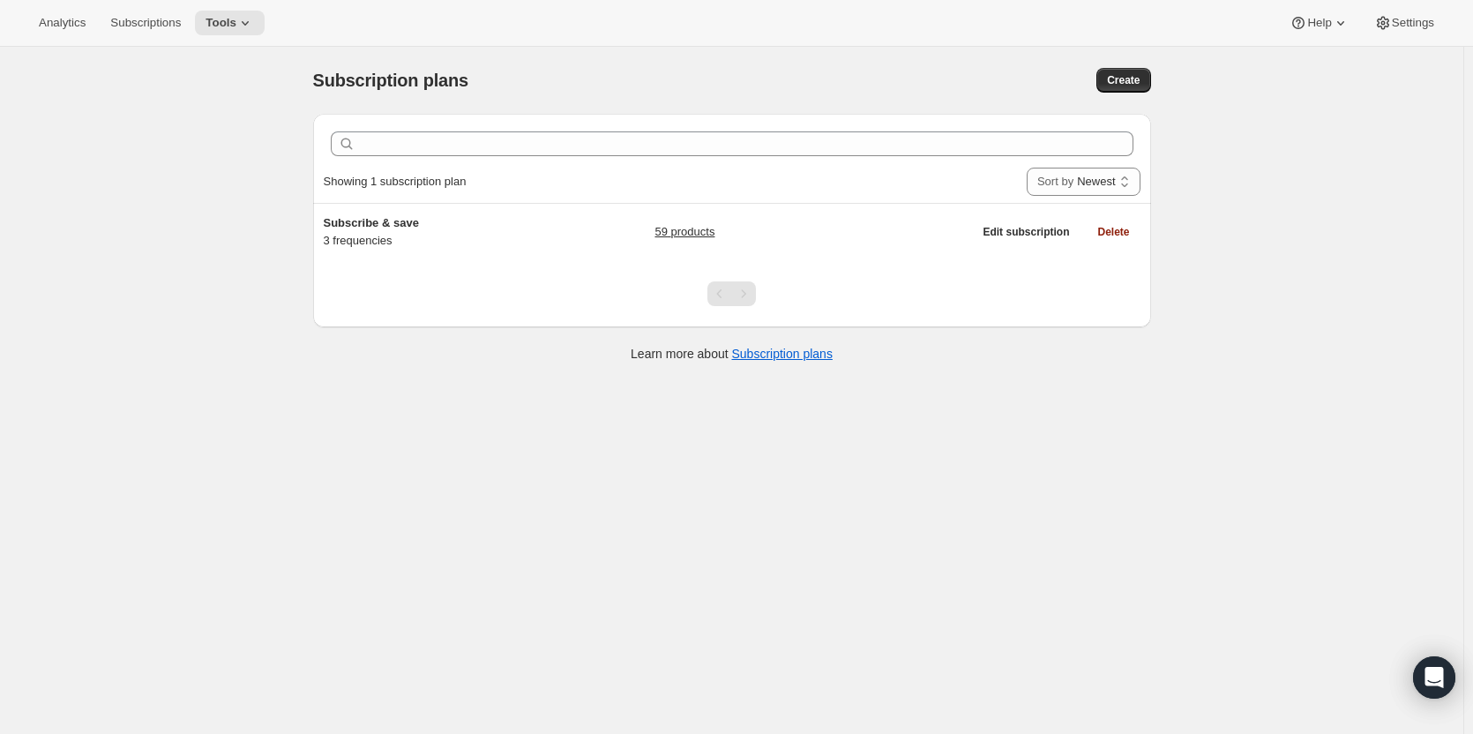
click at [245, 278] on div "Subscription plans. This page is ready Subscription plans Create Clear Showing …" at bounding box center [732, 414] width 1464 height 734
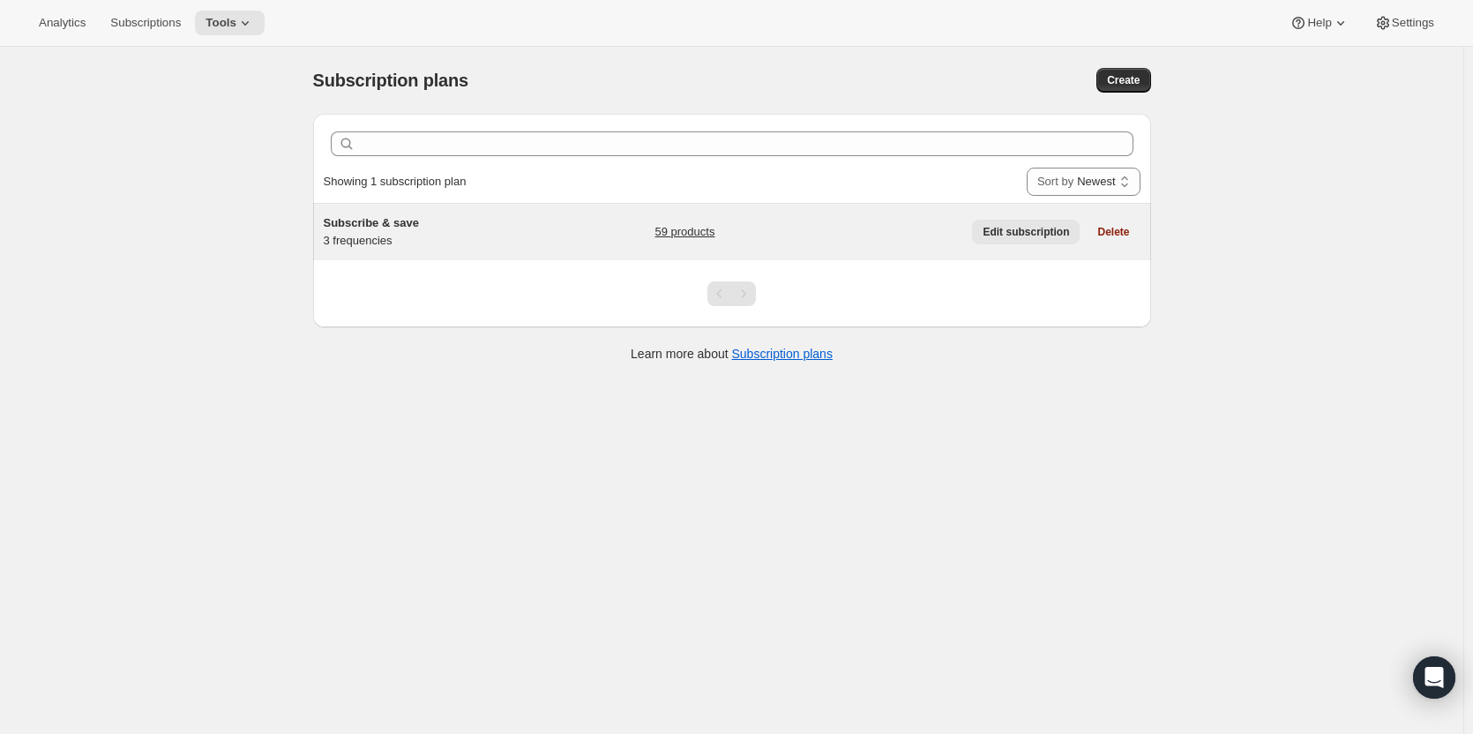
click at [1028, 230] on span "Edit subscription" at bounding box center [1026, 232] width 86 height 14
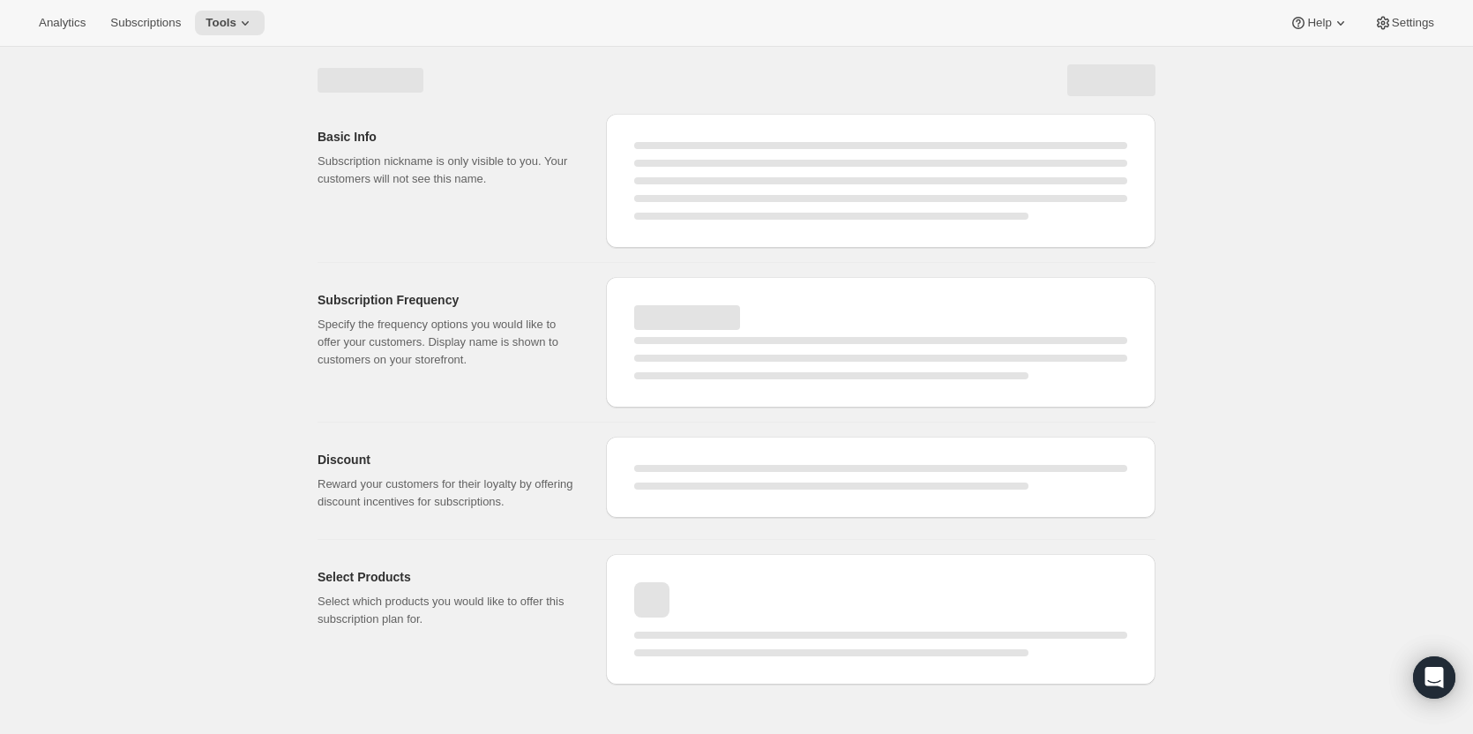
select select "WEEK"
select select "MONTH"
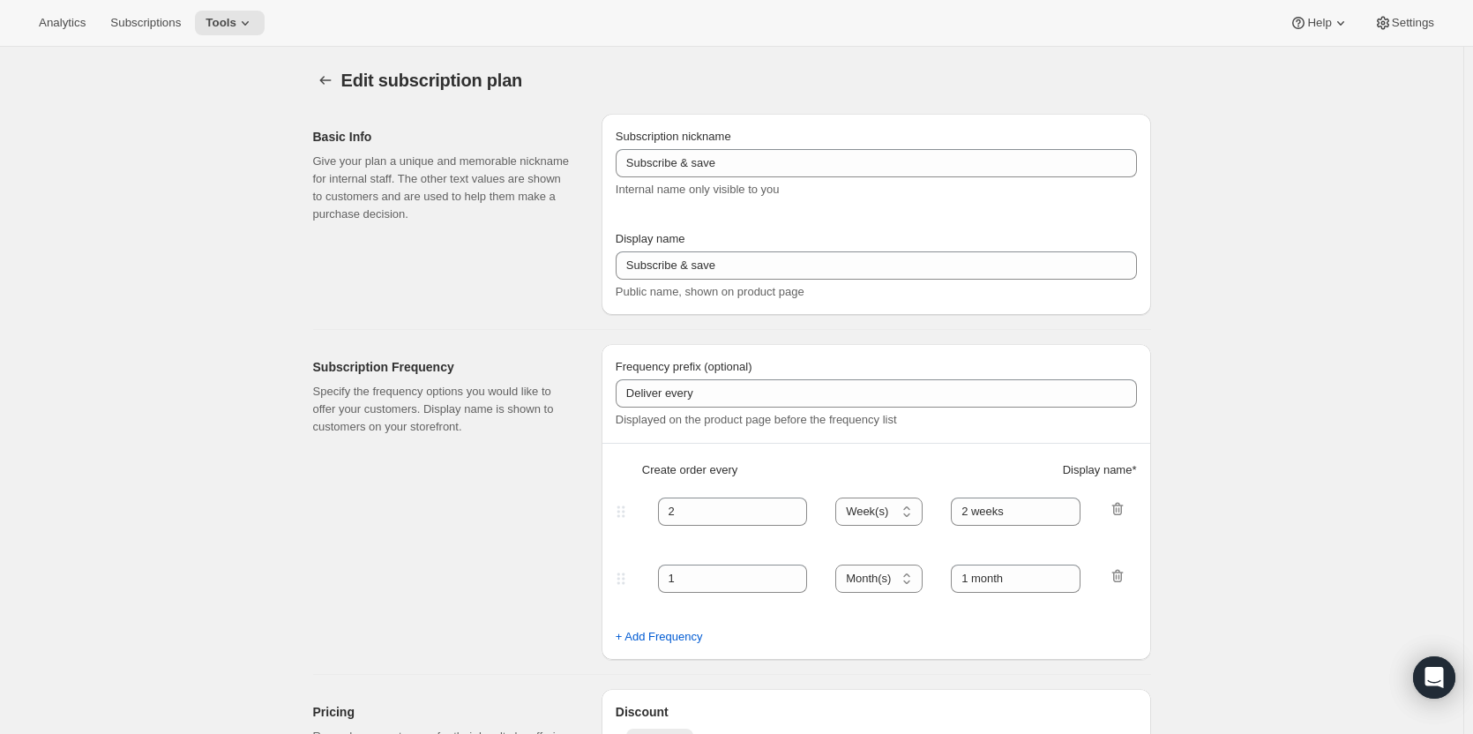
type input "20"
type input "No obligation, modify or cancel your subscription anytime."
select select "MONTH"
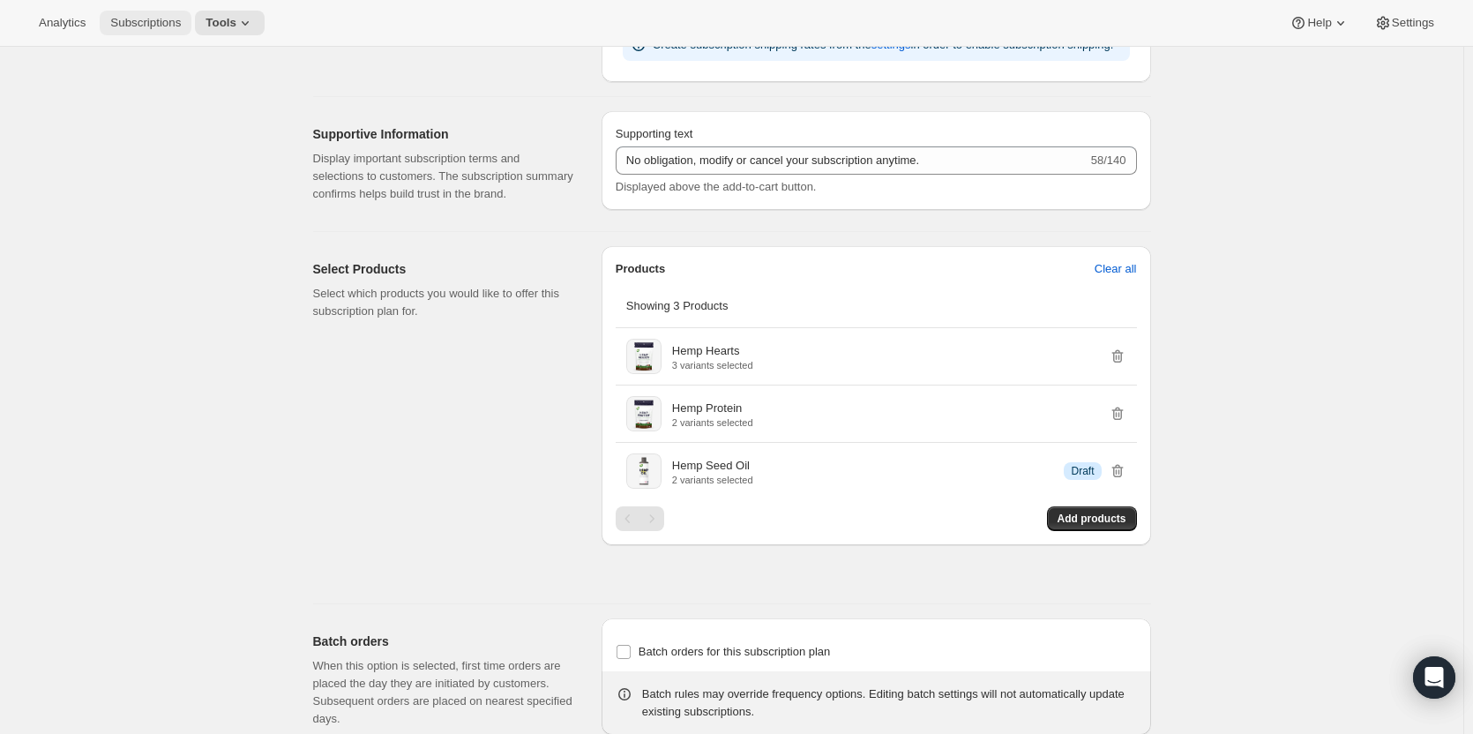
scroll to position [780, 0]
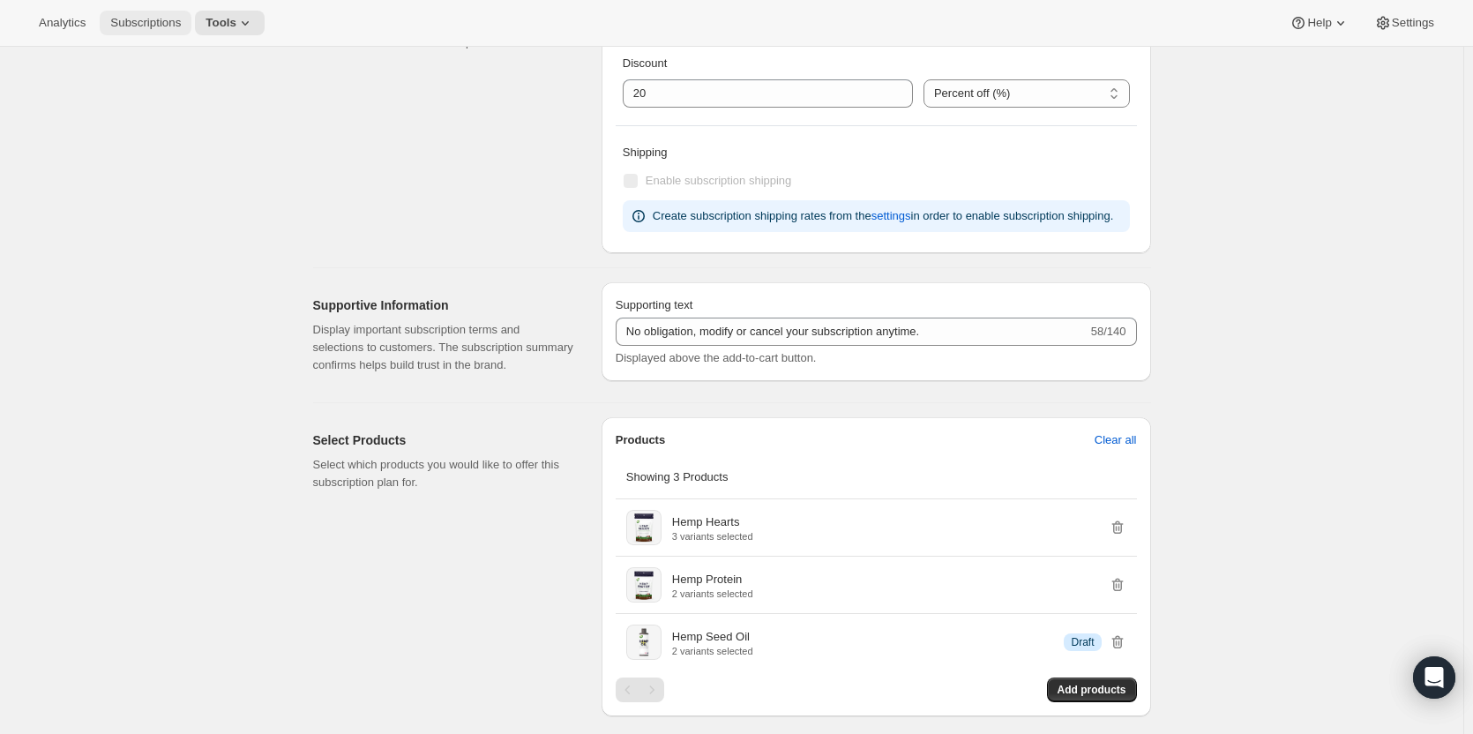
click at [145, 14] on button "Subscriptions" at bounding box center [146, 23] width 92 height 25
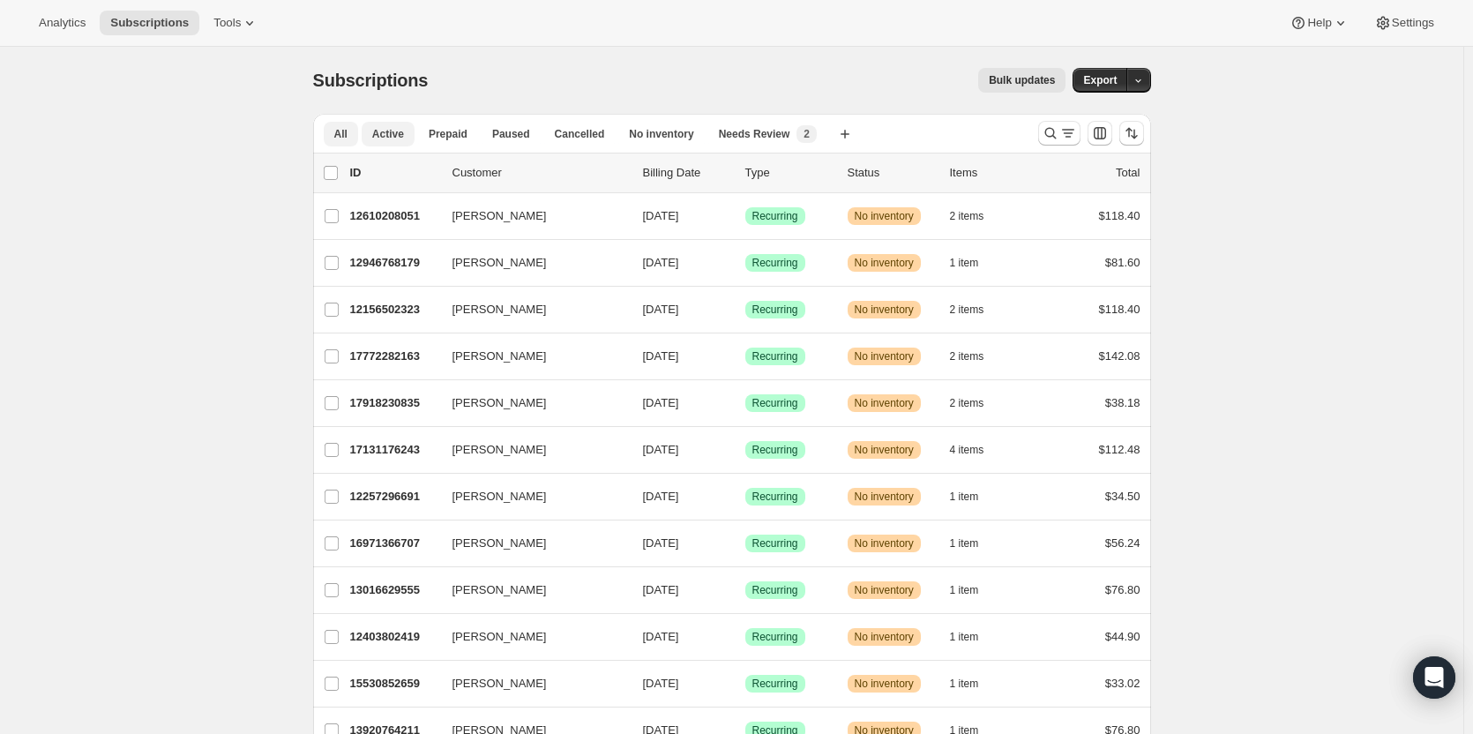
click at [384, 131] on span "Active" at bounding box center [388, 134] width 32 height 14
click at [760, 136] on span "Needs Review" at bounding box center [754, 134] width 71 height 14
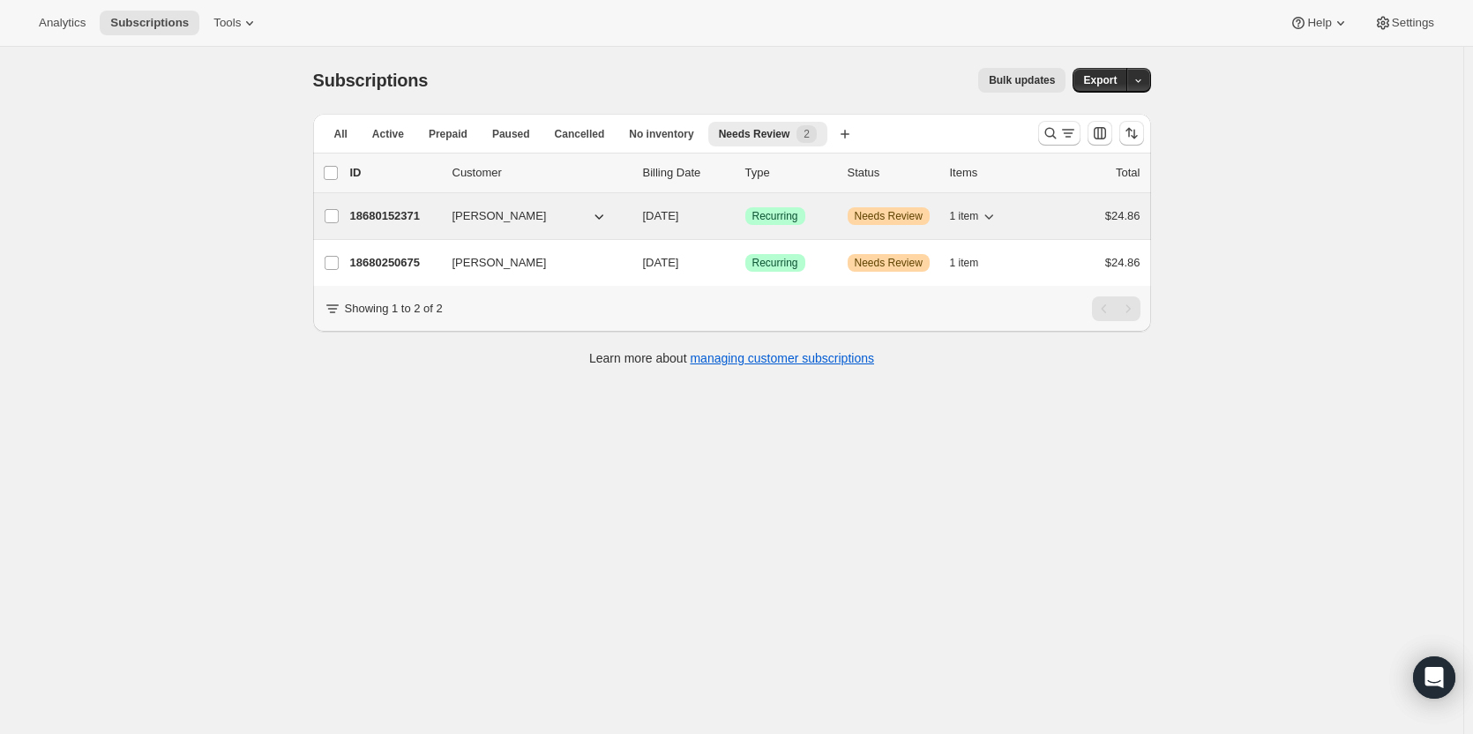
click at [401, 218] on p "18680152371" at bounding box center [394, 216] width 88 height 18
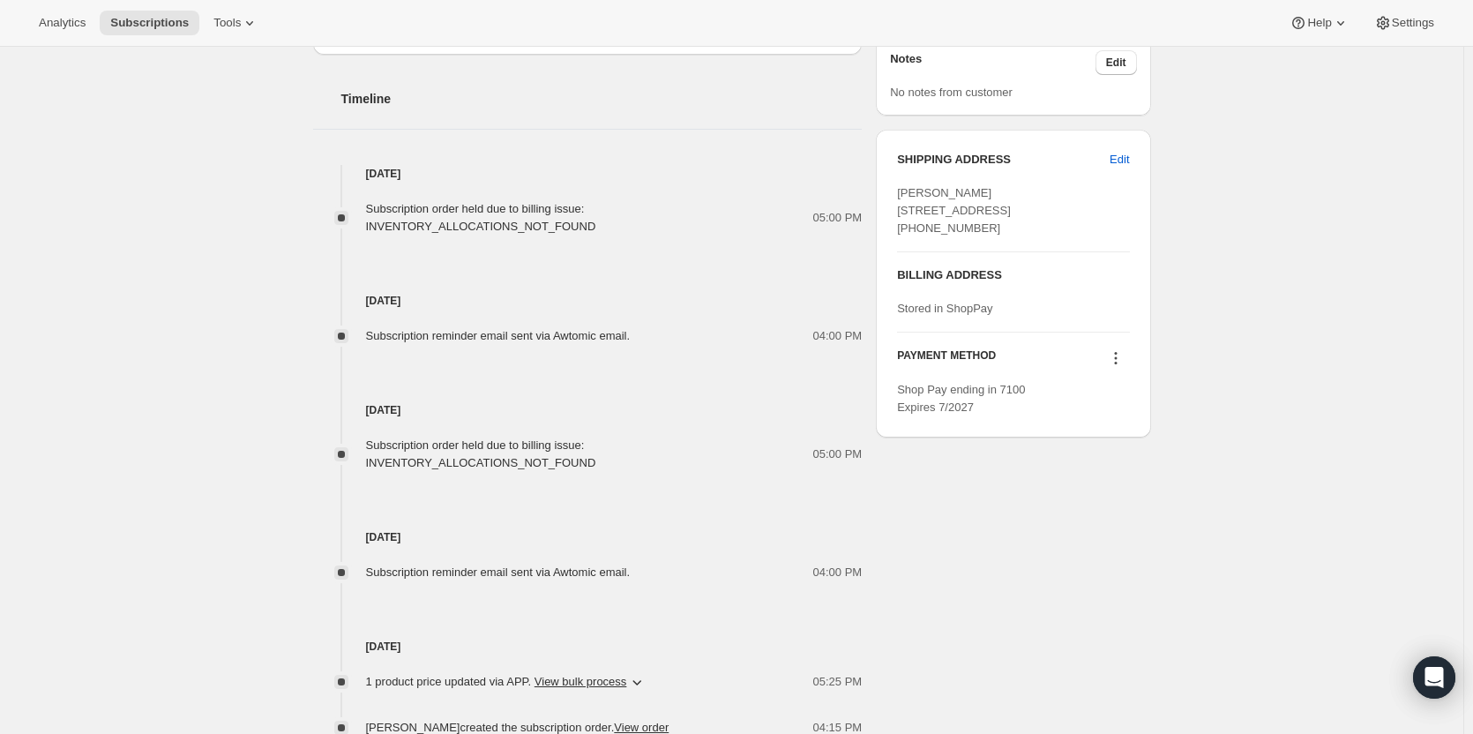
scroll to position [816, 0]
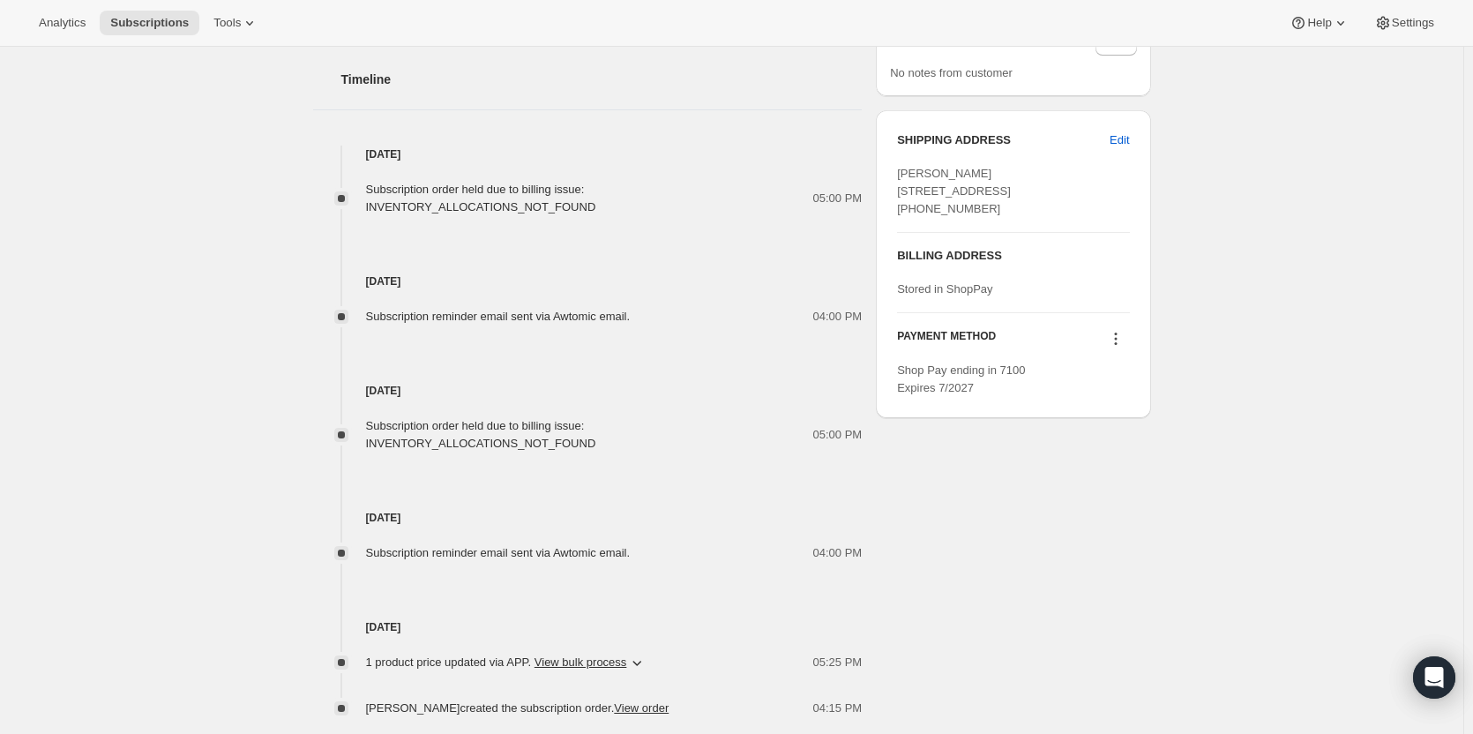
click at [640, 654] on icon "button" at bounding box center [637, 663] width 18 height 18
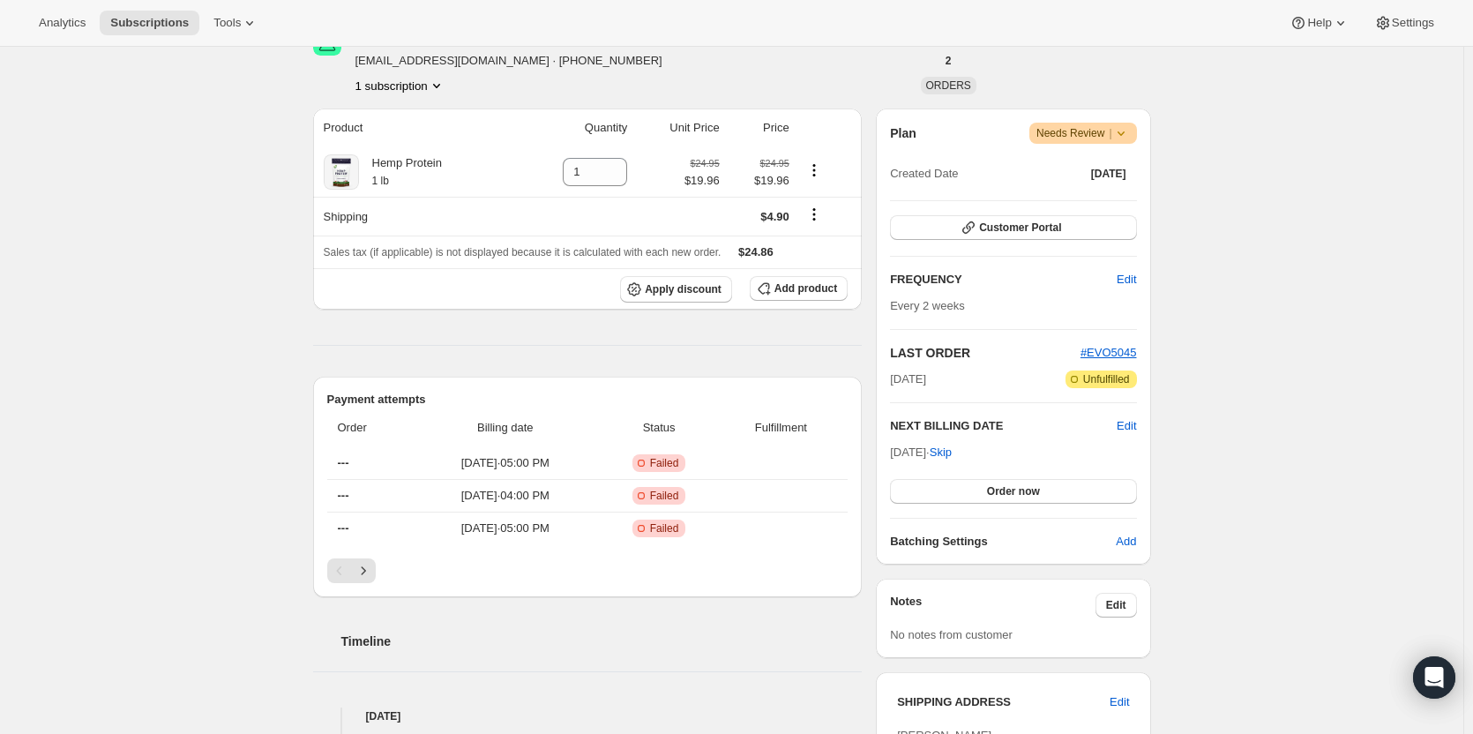
scroll to position [98, 0]
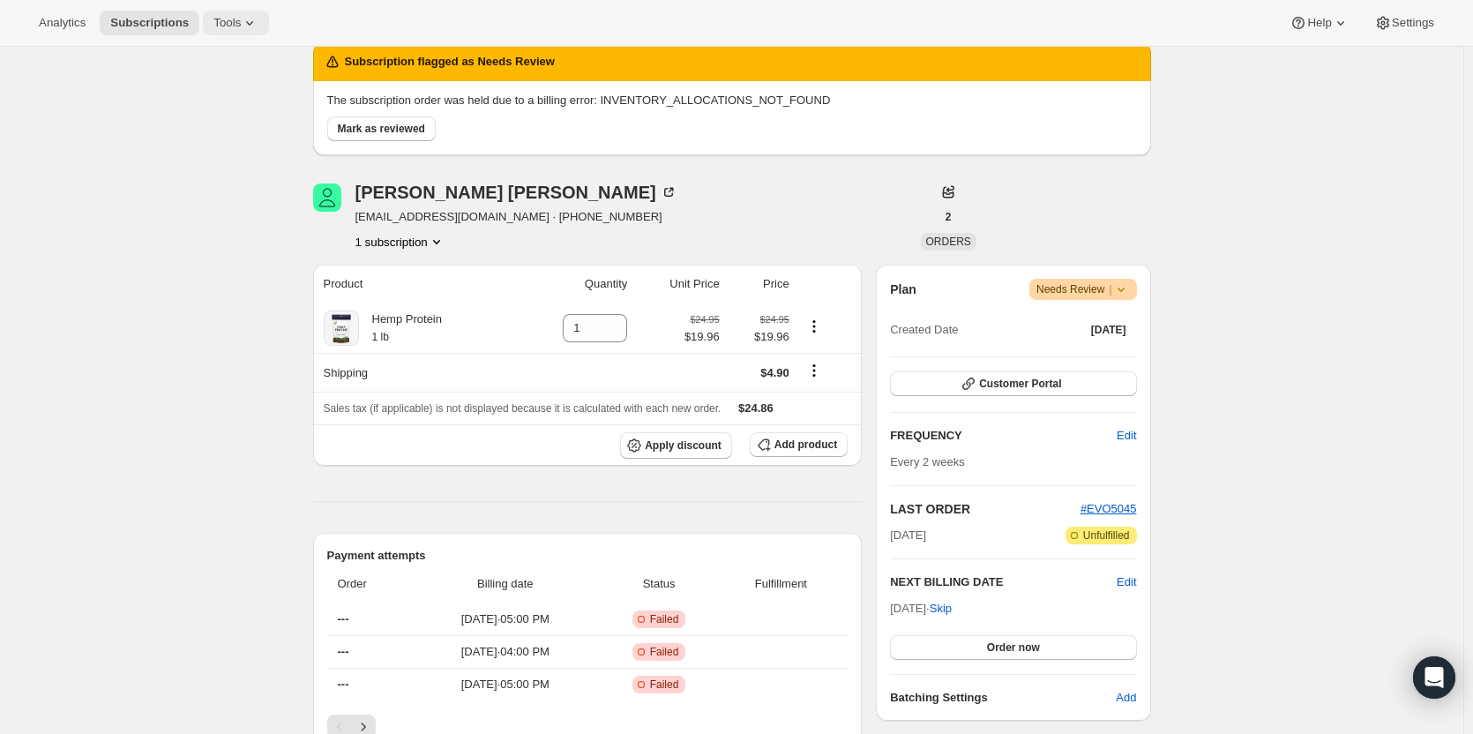
click at [217, 16] on span "Tools" at bounding box center [226, 23] width 27 height 14
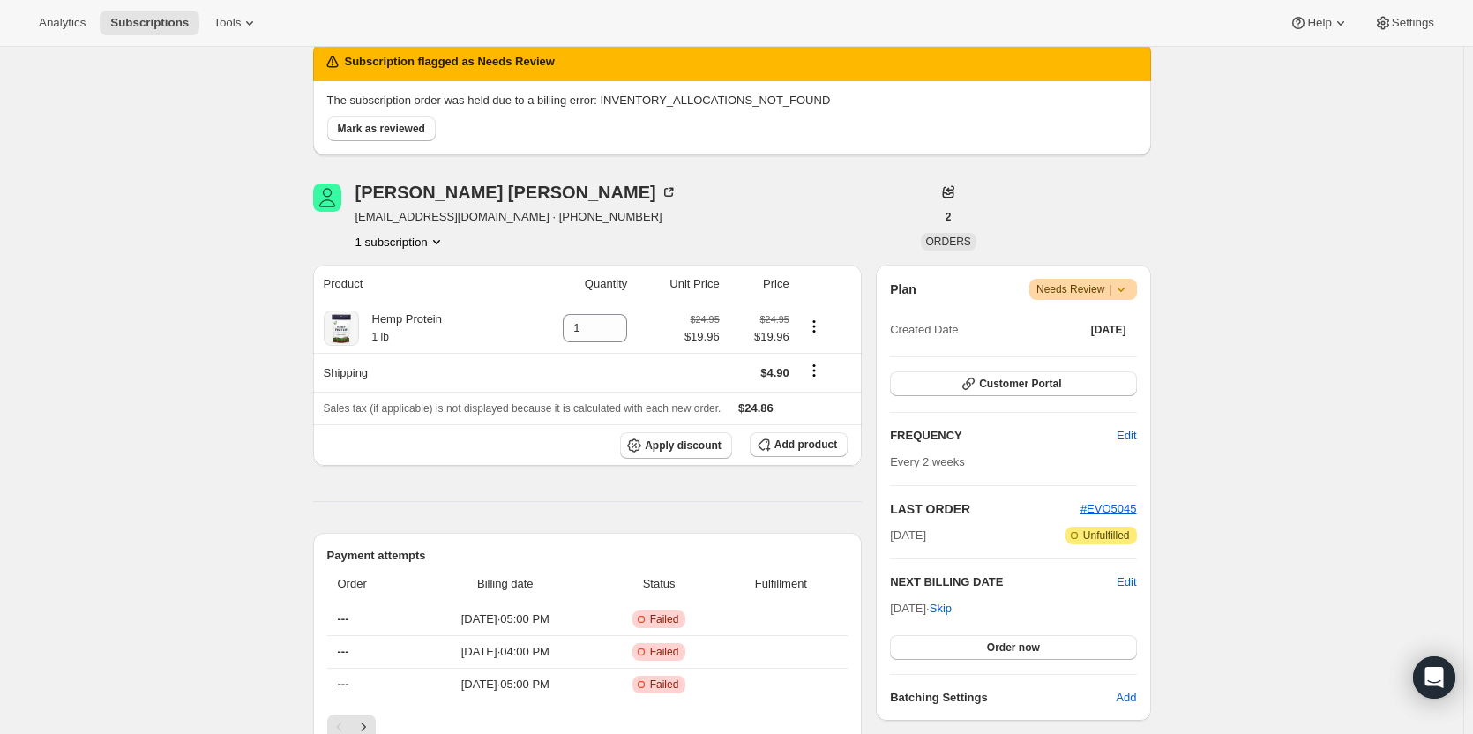
click at [715, 100] on p "The subscription order was held due to a billing error: INVENTORY_ALLOCATIONS_N…" at bounding box center [732, 101] width 810 height 18
click at [396, 129] on span "Mark as reviewed" at bounding box center [381, 129] width 87 height 14
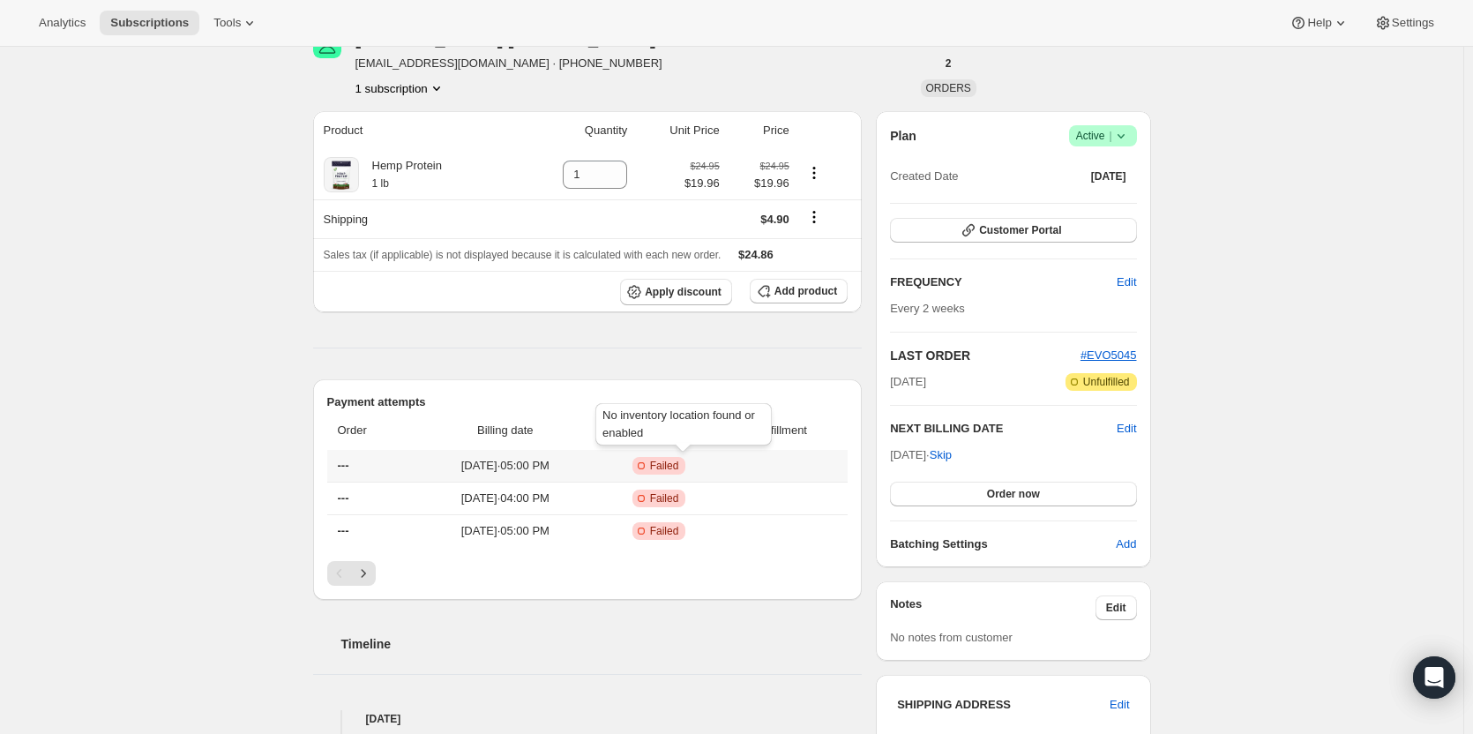
click at [679, 466] on span "Failed" at bounding box center [664, 466] width 29 height 14
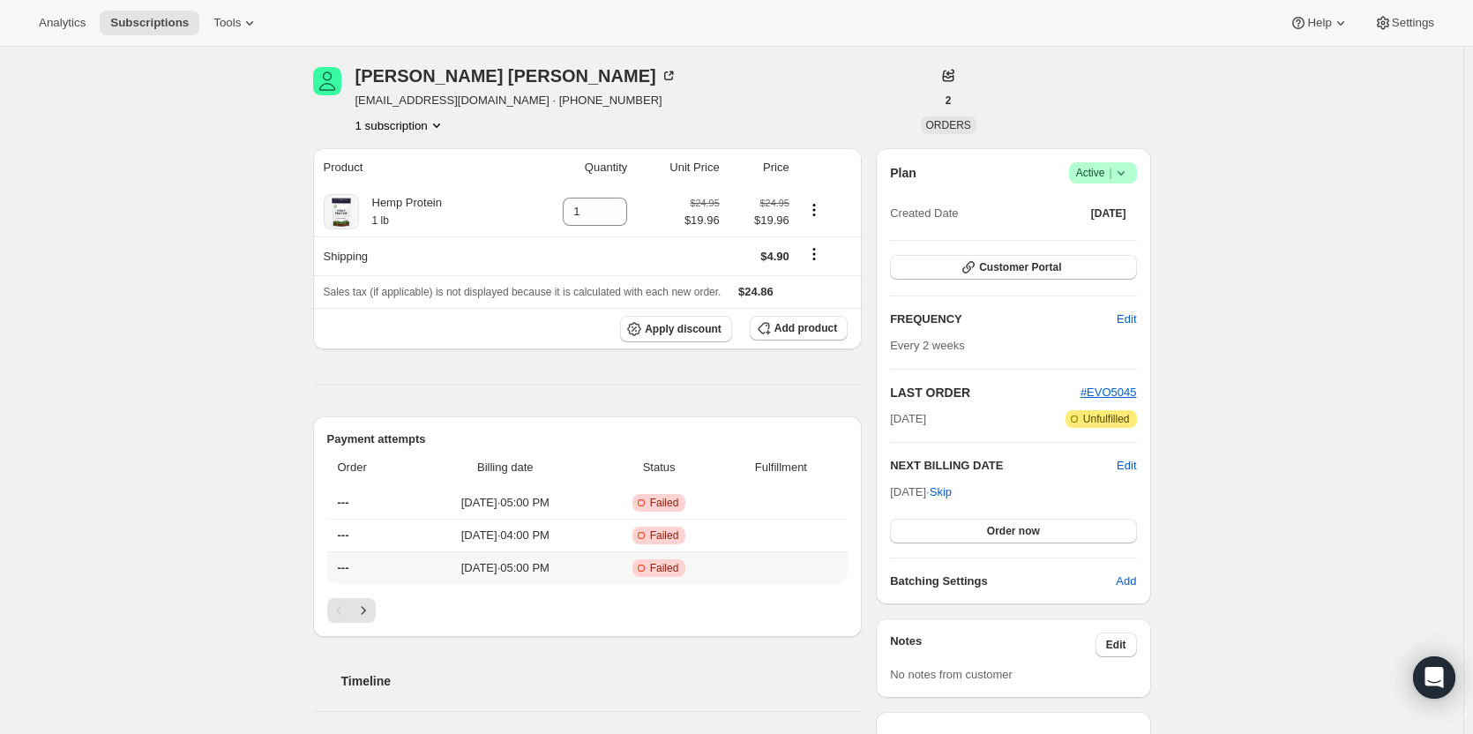
scroll to position [0, 0]
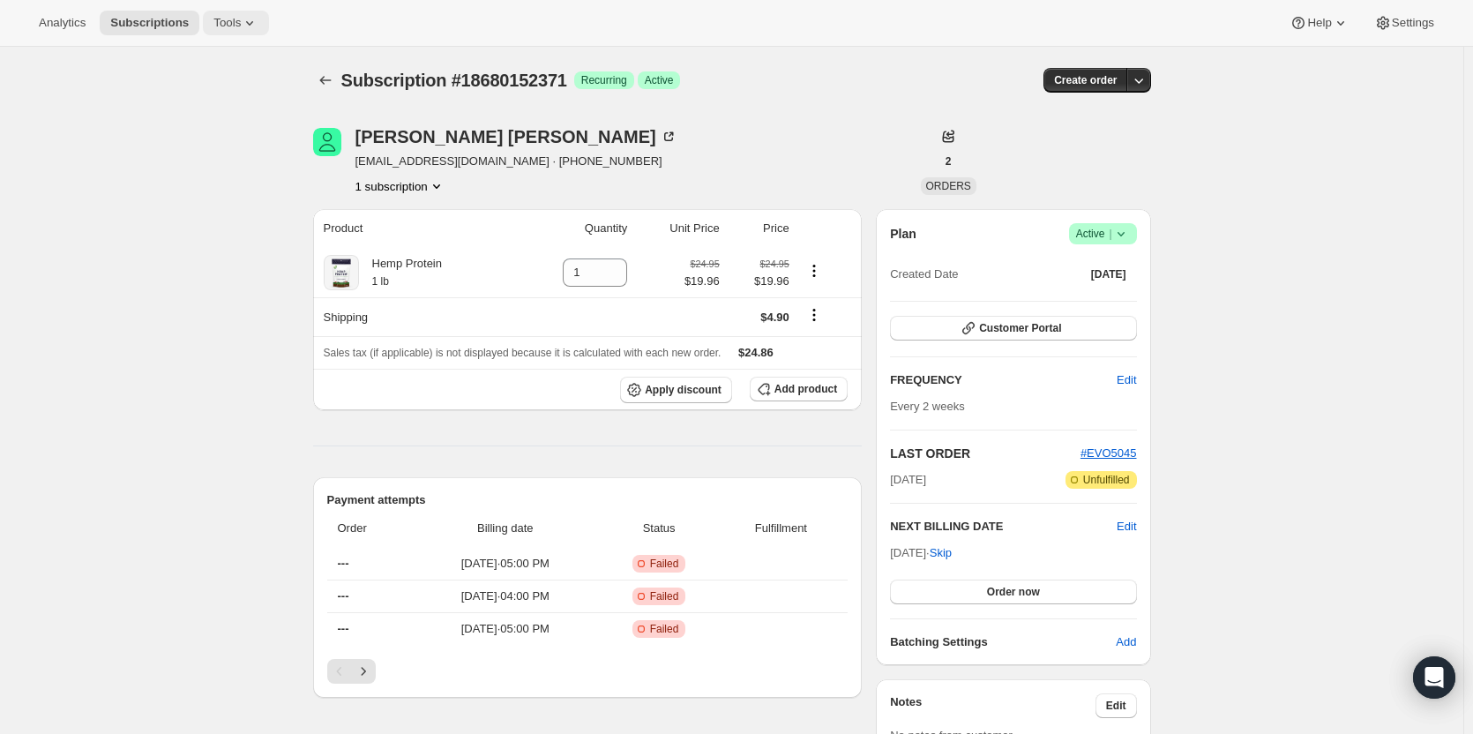
click at [221, 14] on button "Tools" at bounding box center [236, 23] width 66 height 25
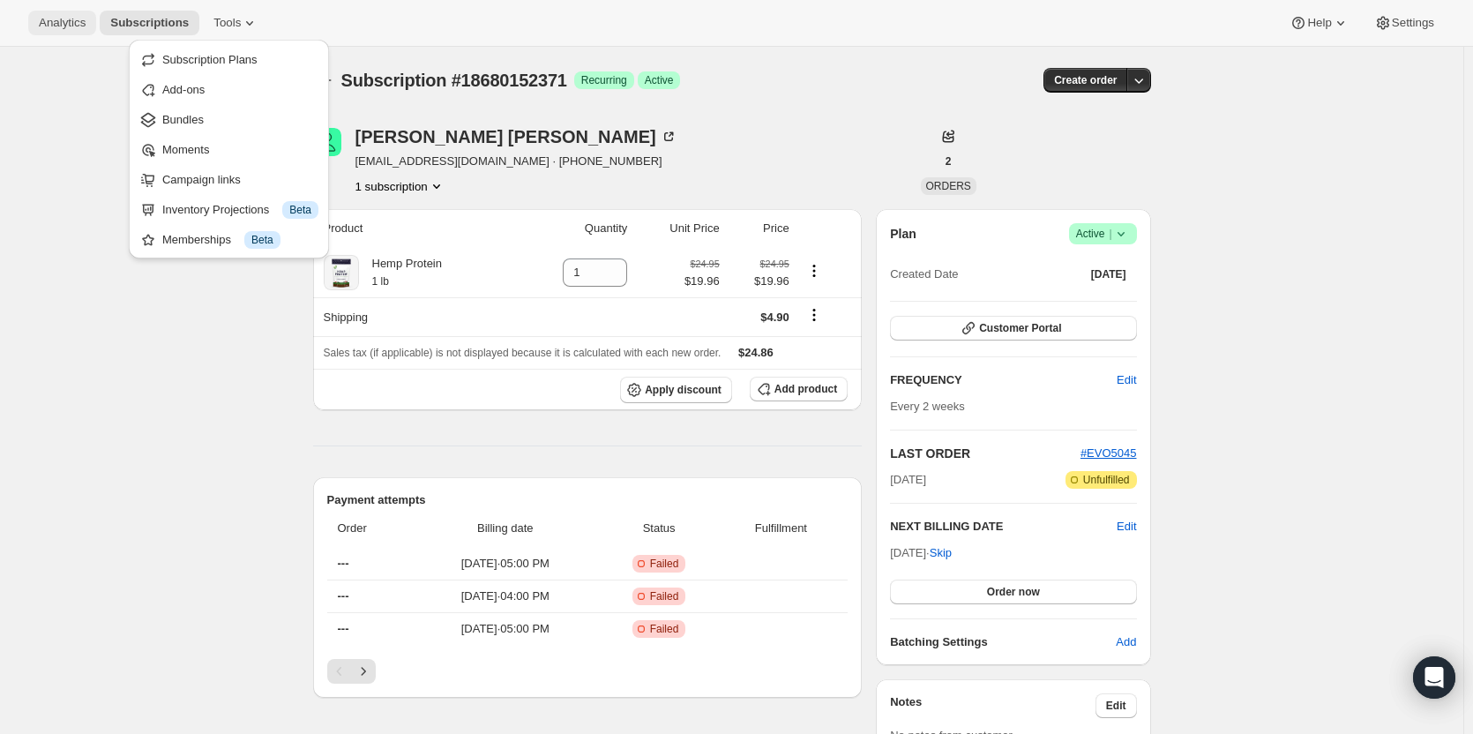
click at [34, 24] on button "Analytics" at bounding box center [62, 23] width 68 height 25
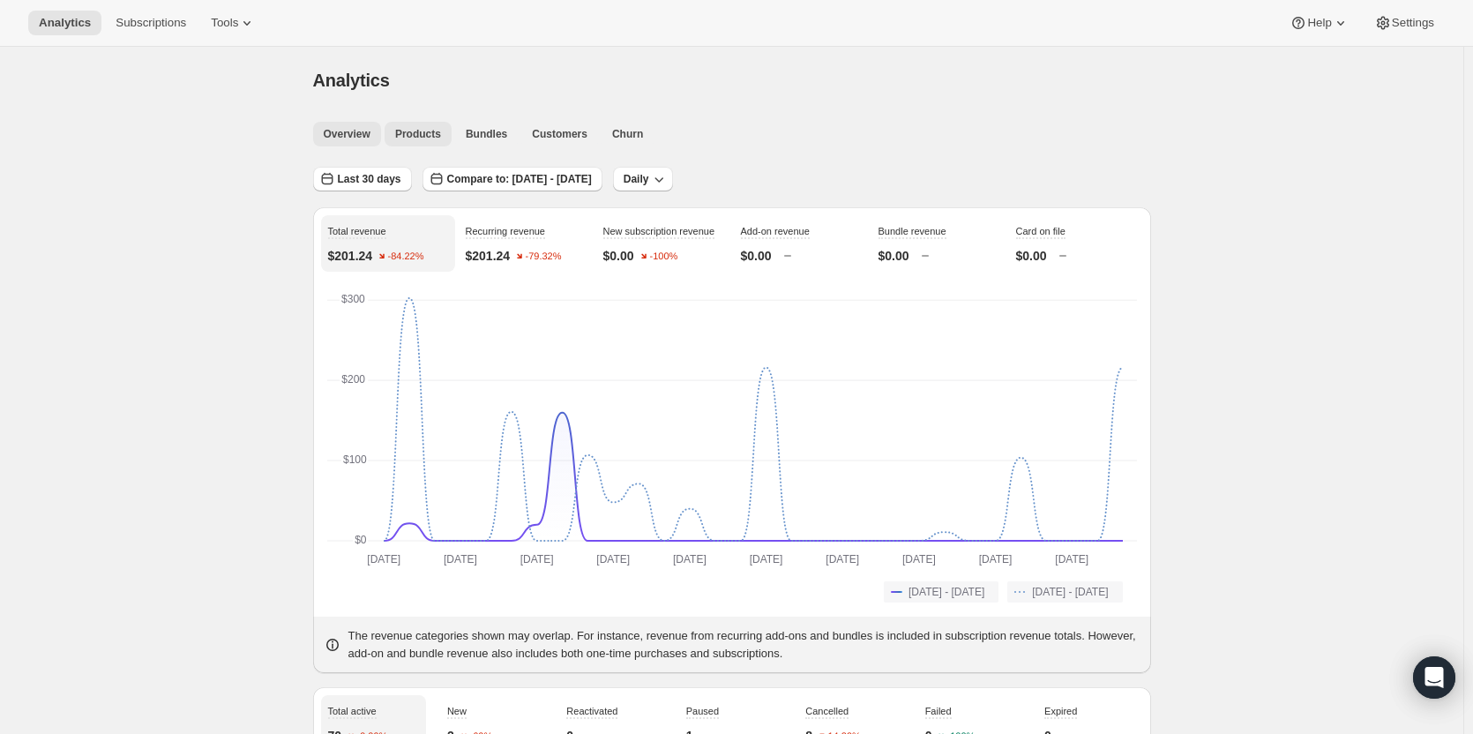
click at [403, 124] on button "Products" at bounding box center [418, 134] width 67 height 25
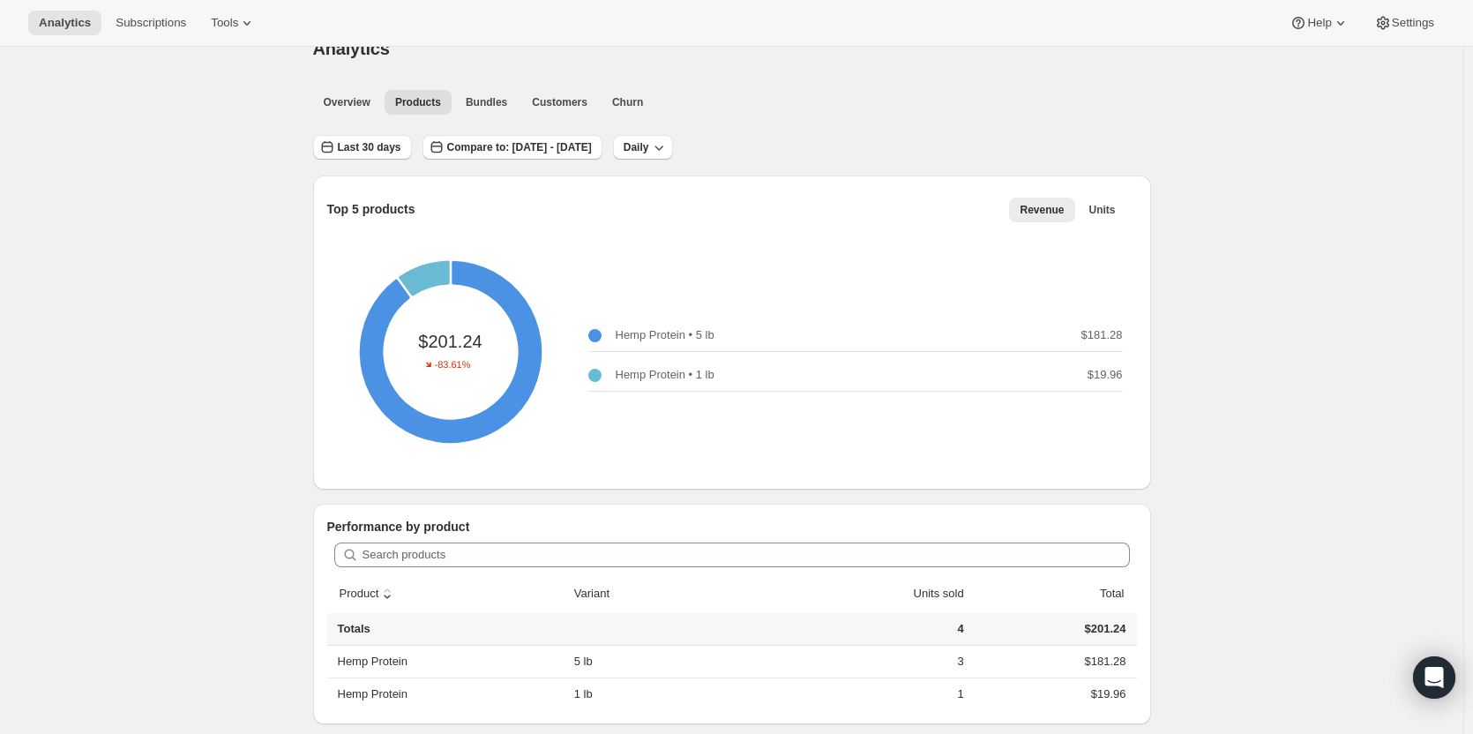
scroll to position [49, 0]
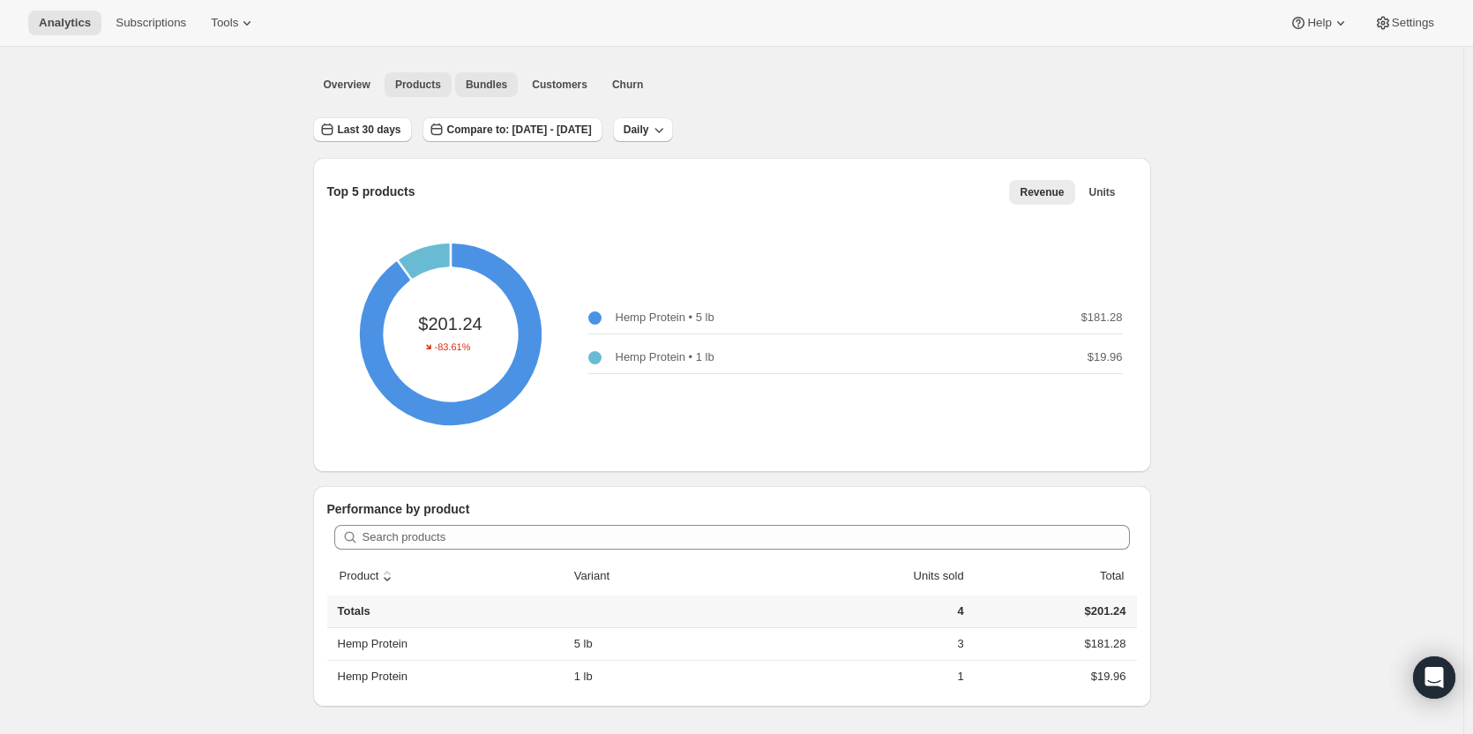
click at [489, 86] on span "Bundles" at bounding box center [486, 85] width 41 height 14
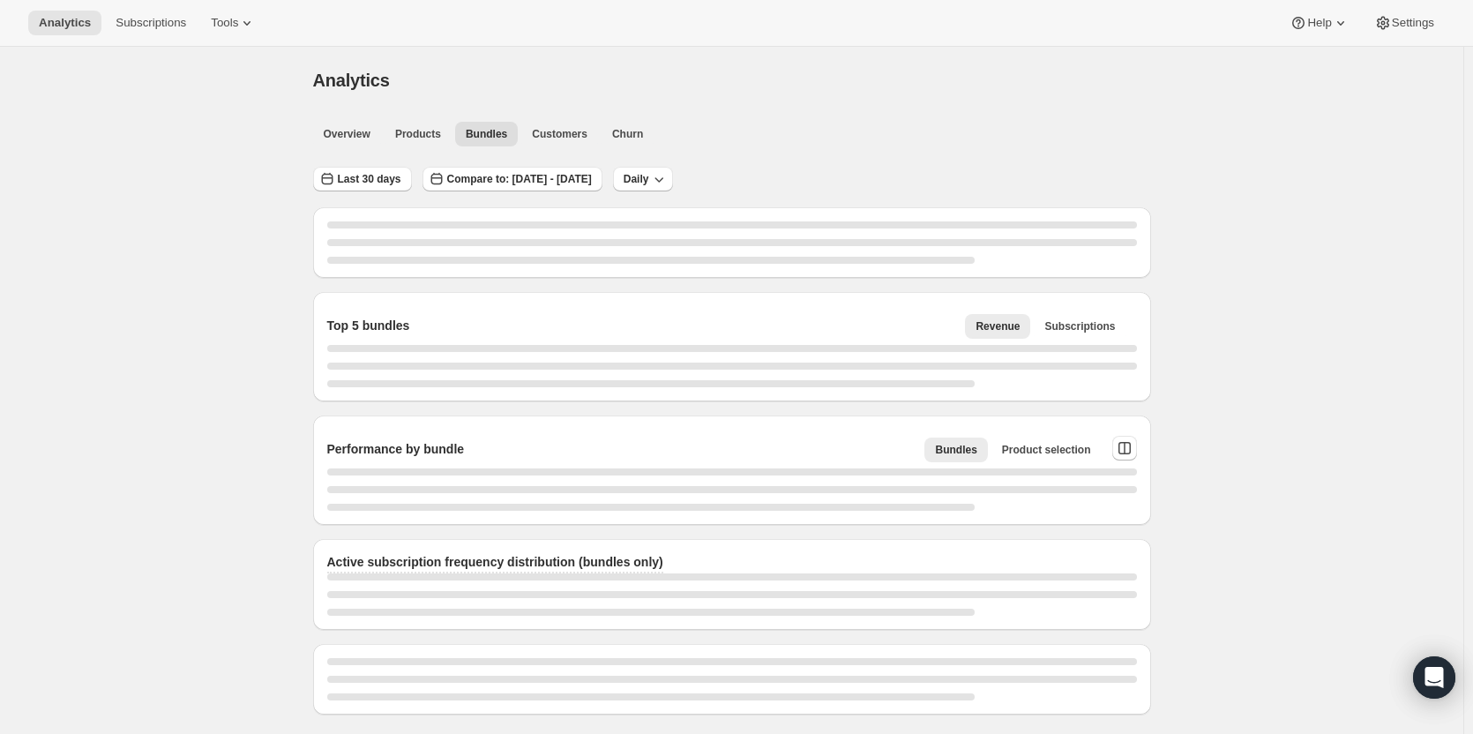
click at [554, 83] on div "Analytics" at bounding box center [732, 80] width 838 height 25
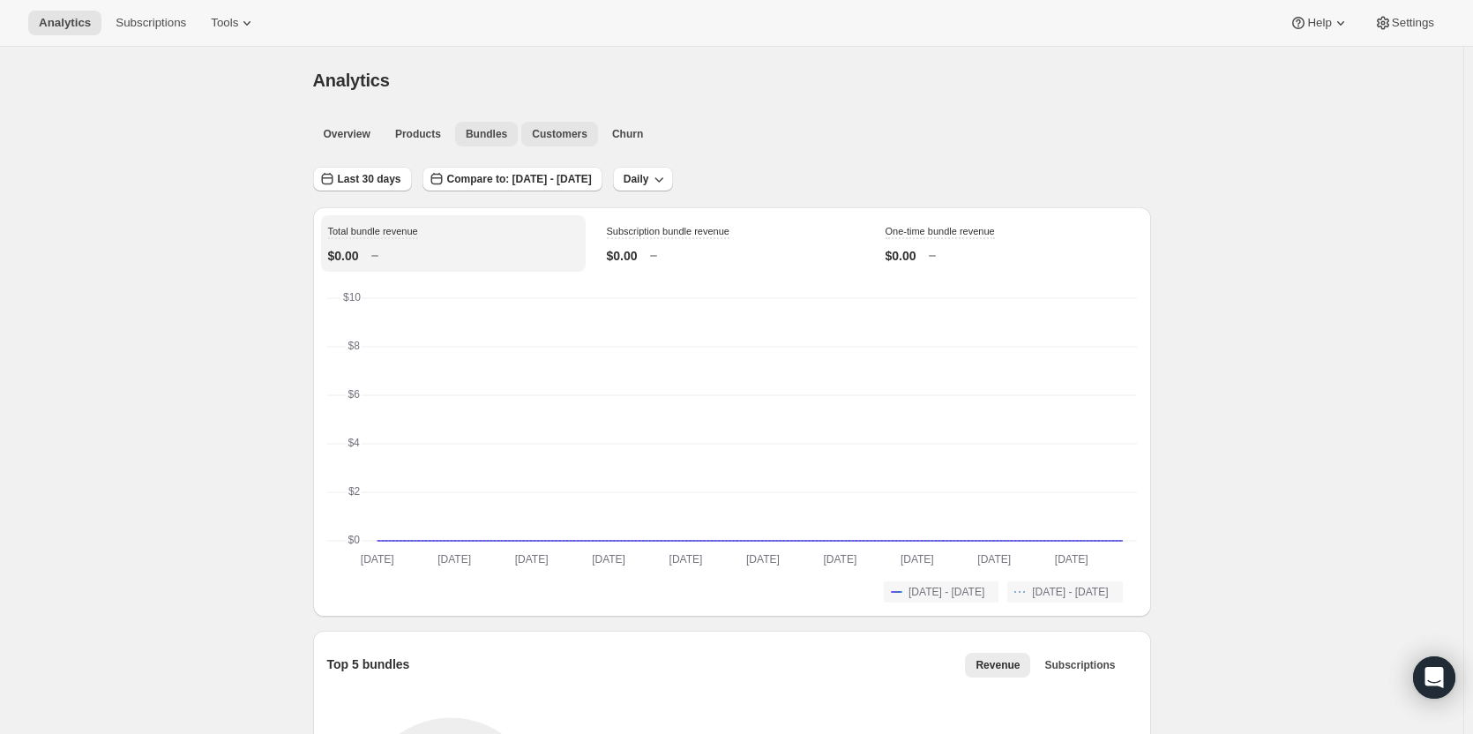
click at [560, 134] on span "Customers" at bounding box center [560, 134] width 56 height 14
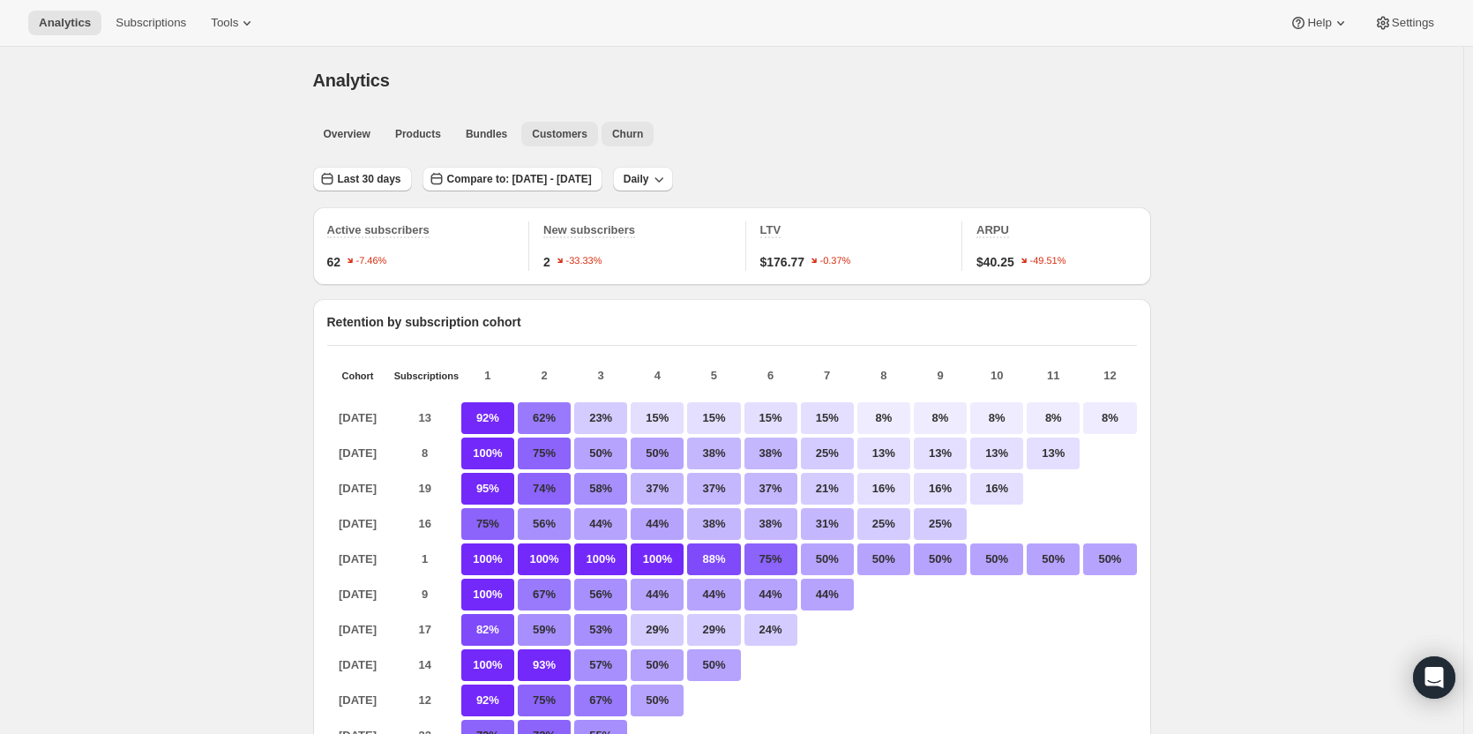
click at [619, 134] on span "Churn" at bounding box center [627, 134] width 31 height 14
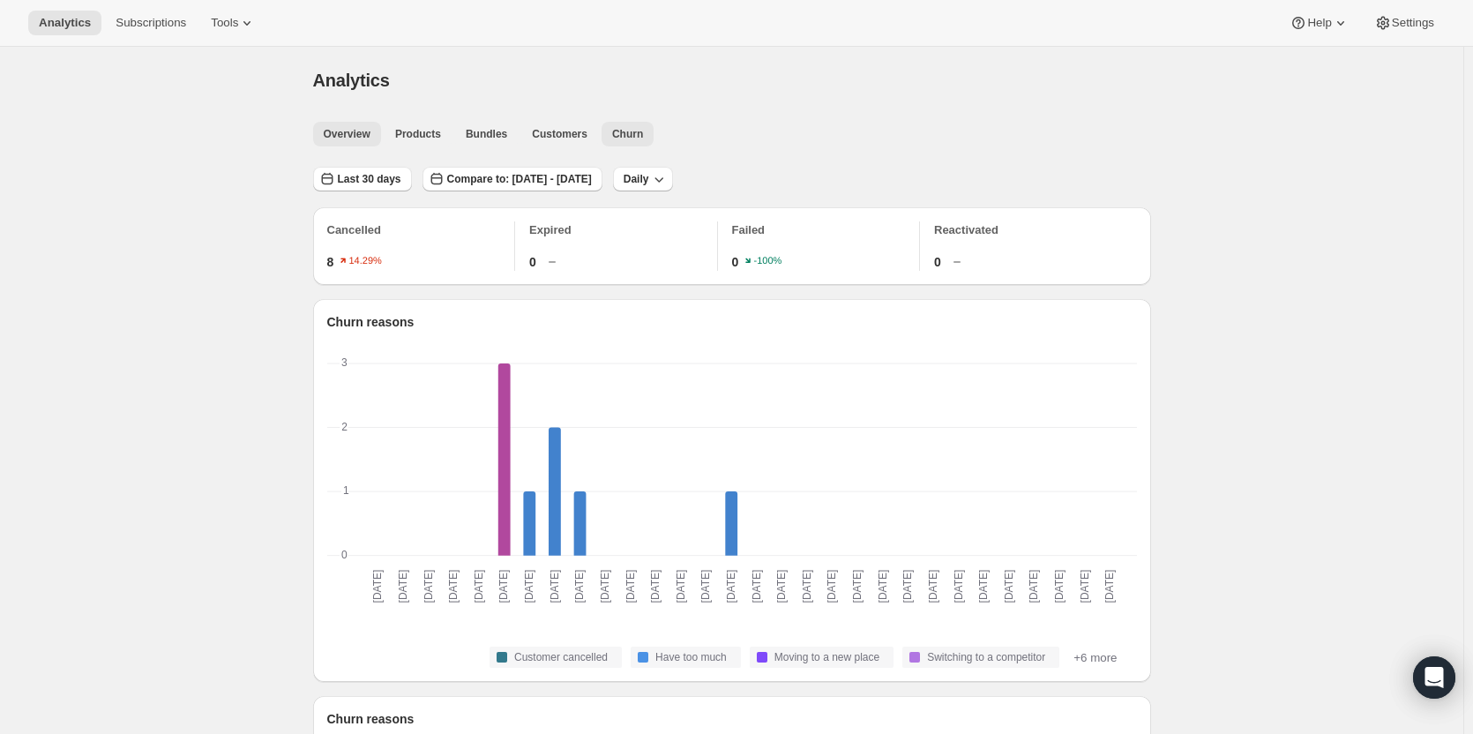
click at [365, 131] on span "Overview" at bounding box center [347, 134] width 47 height 14
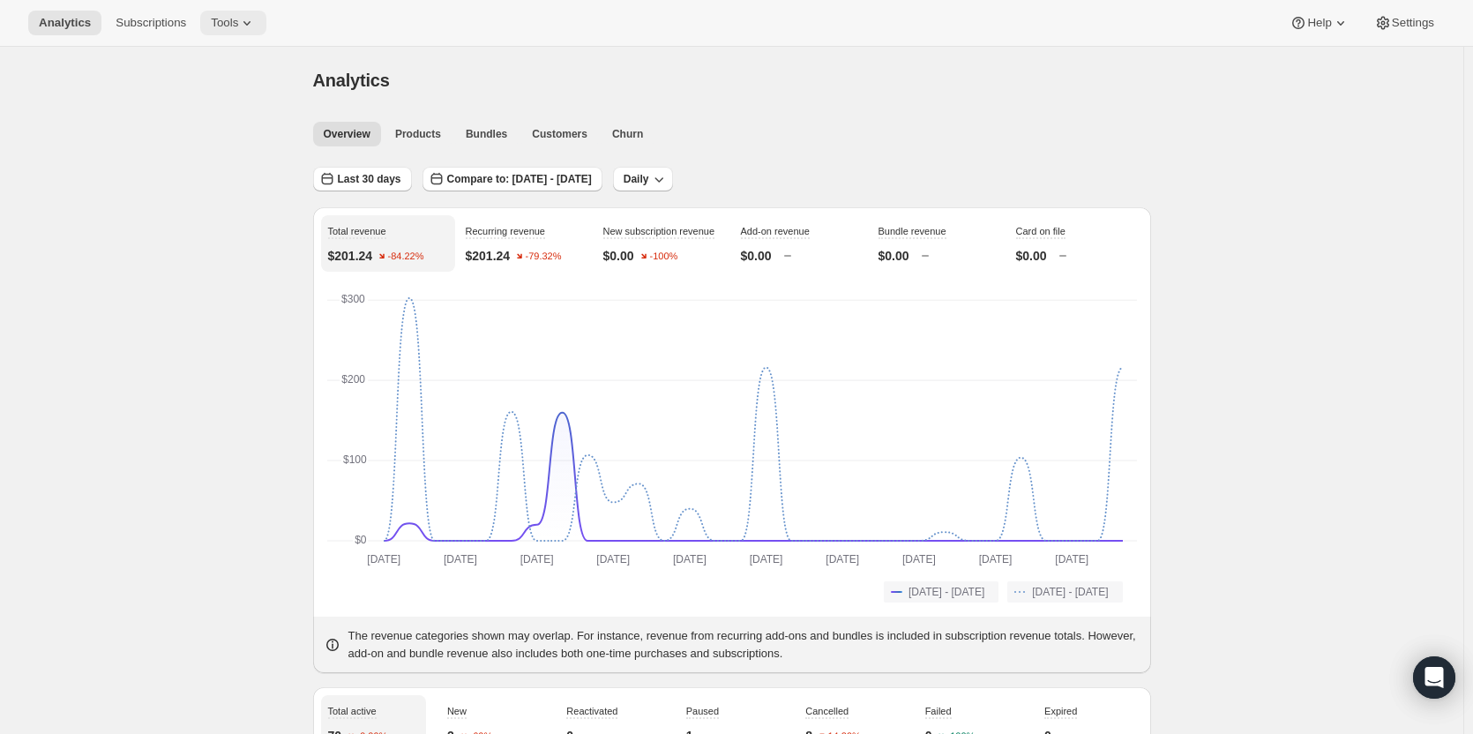
click at [228, 26] on span "Tools" at bounding box center [224, 23] width 27 height 14
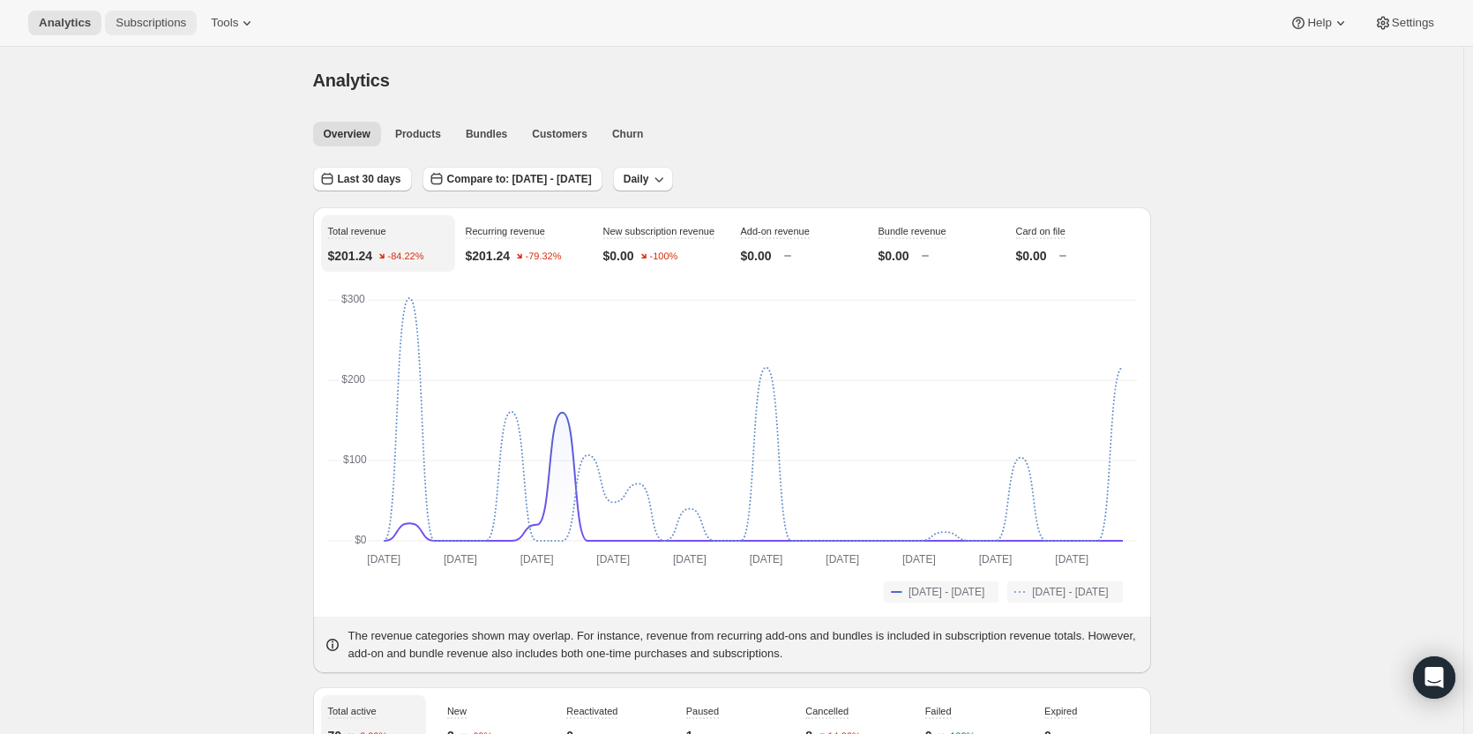
click at [162, 18] on span "Subscriptions" at bounding box center [151, 23] width 71 height 14
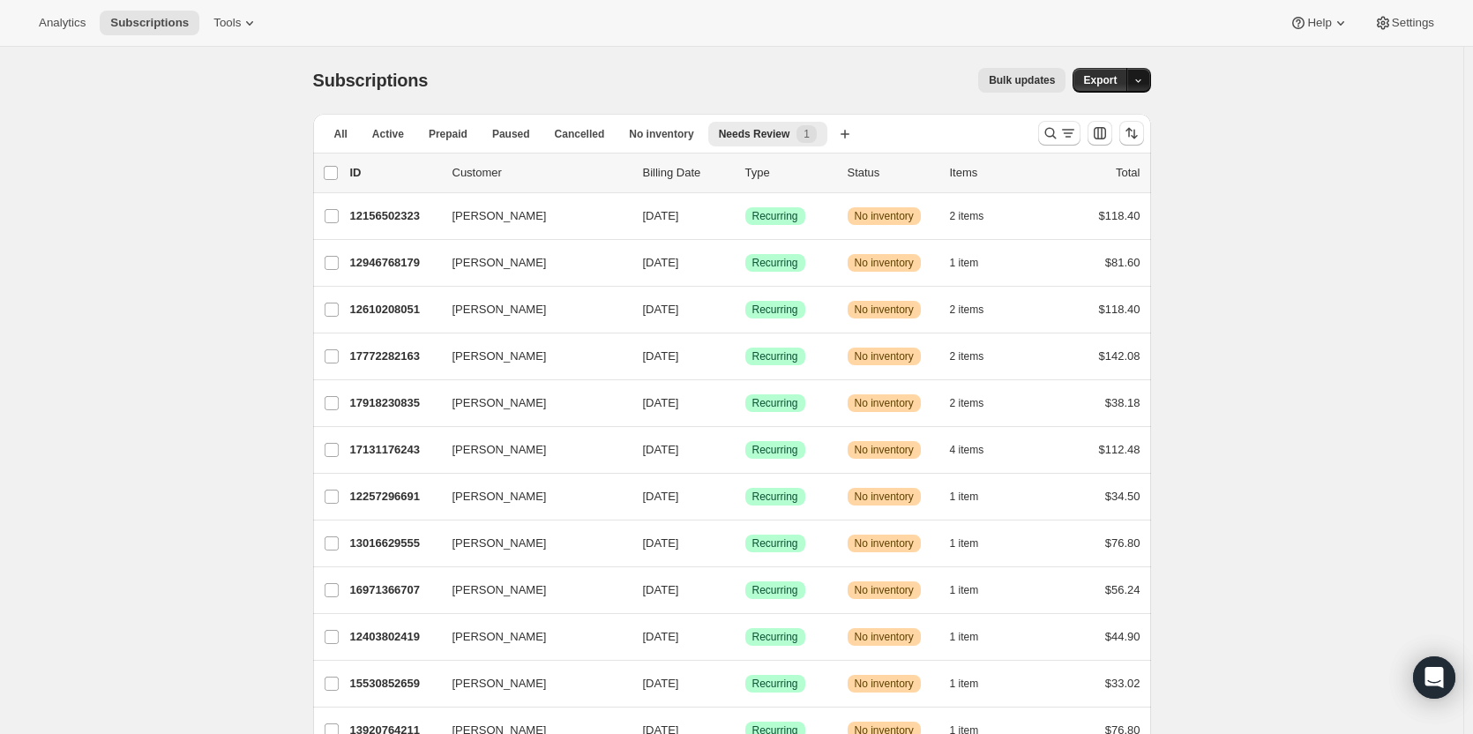
click at [1142, 83] on icon "button" at bounding box center [1138, 80] width 11 height 11
click at [1093, 113] on span "Subscription data" at bounding box center [1049, 116] width 88 height 13
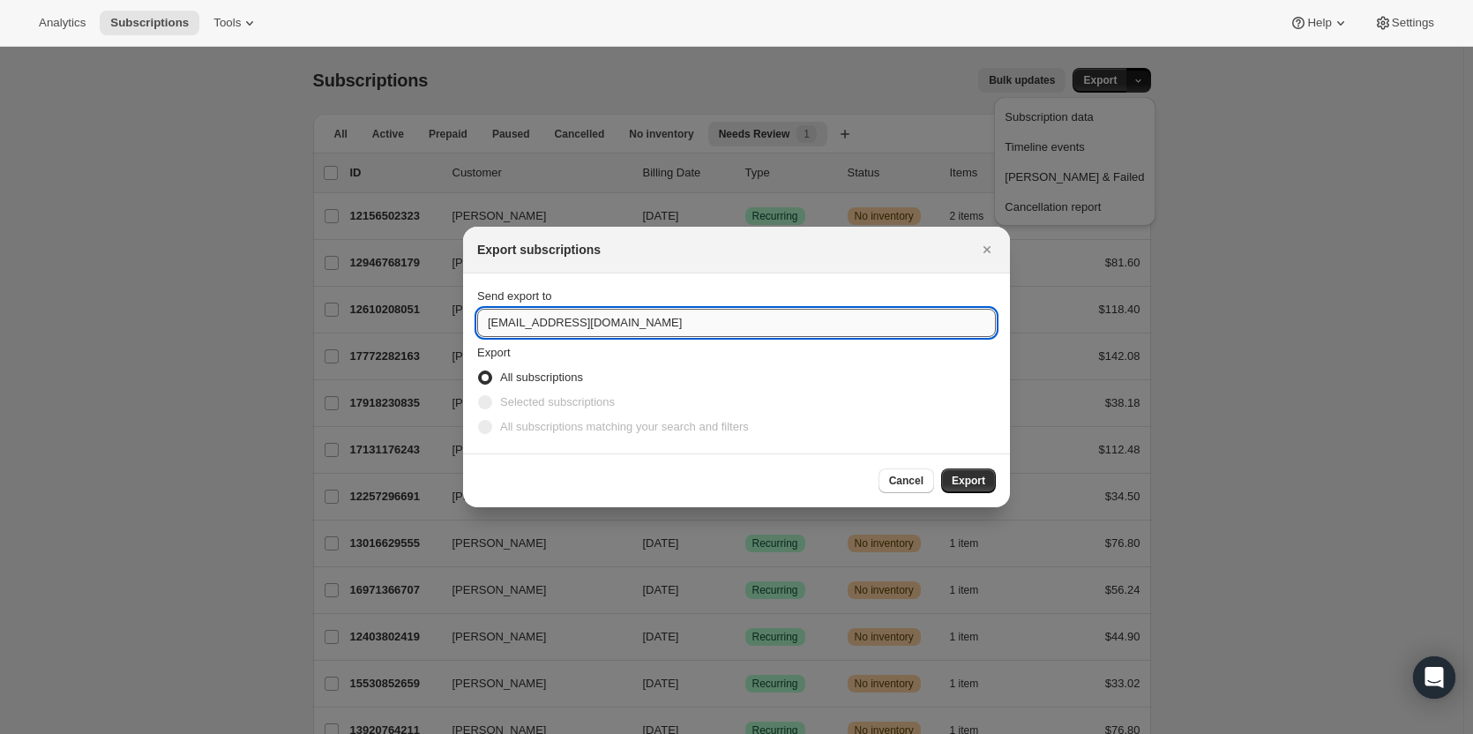
click at [646, 330] on input "[EMAIL_ADDRESS][DOMAIN_NAME]" at bounding box center [736, 323] width 519 height 28
drag, startPoint x: 665, startPoint y: 328, endPoint x: 0, endPoint y: 320, distance: 665.2
type input "[PERSON_NAME][EMAIL_ADDRESS][DOMAIN_NAME]"
click at [976, 477] on span "Export" at bounding box center [969, 481] width 34 height 14
